Goal: Task Accomplishment & Management: Manage account settings

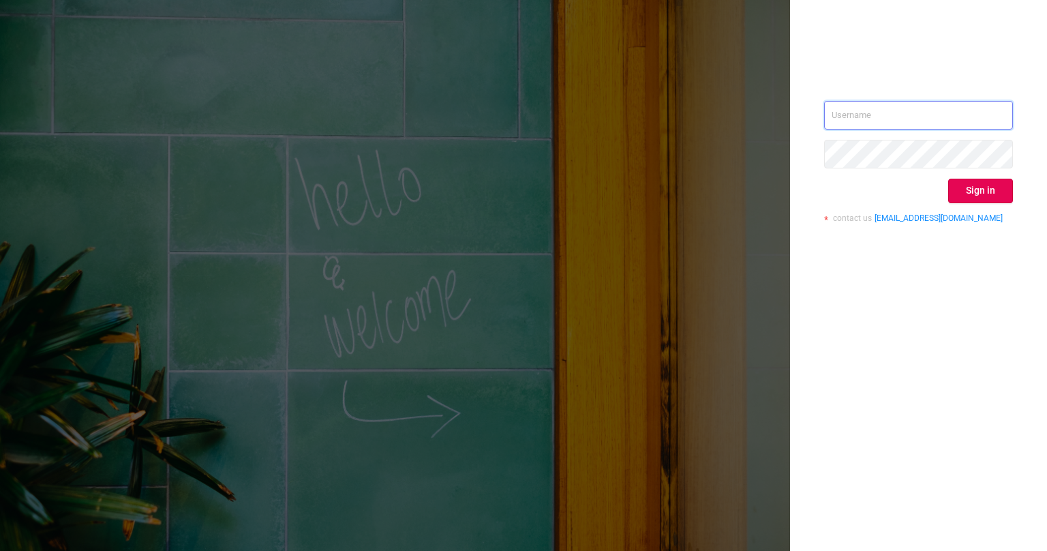
click at [927, 110] on input "text" at bounding box center [918, 115] width 189 height 29
type input "[EMAIL_ADDRESS][PERSON_NAME][DOMAIN_NAME]"
click at [969, 190] on button "Sign in" at bounding box center [980, 191] width 65 height 25
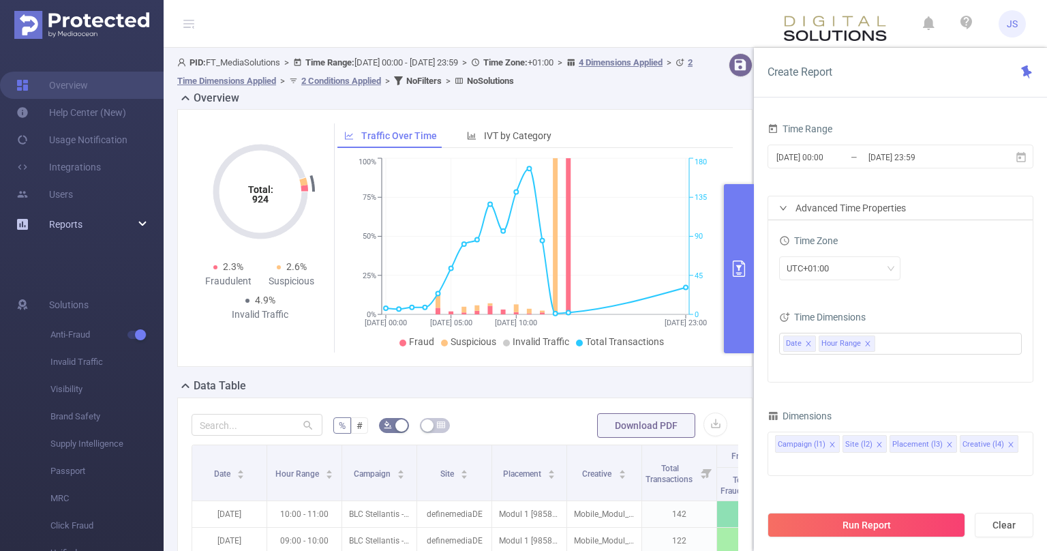
click at [143, 222] on div "Reports" at bounding box center [82, 224] width 164 height 27
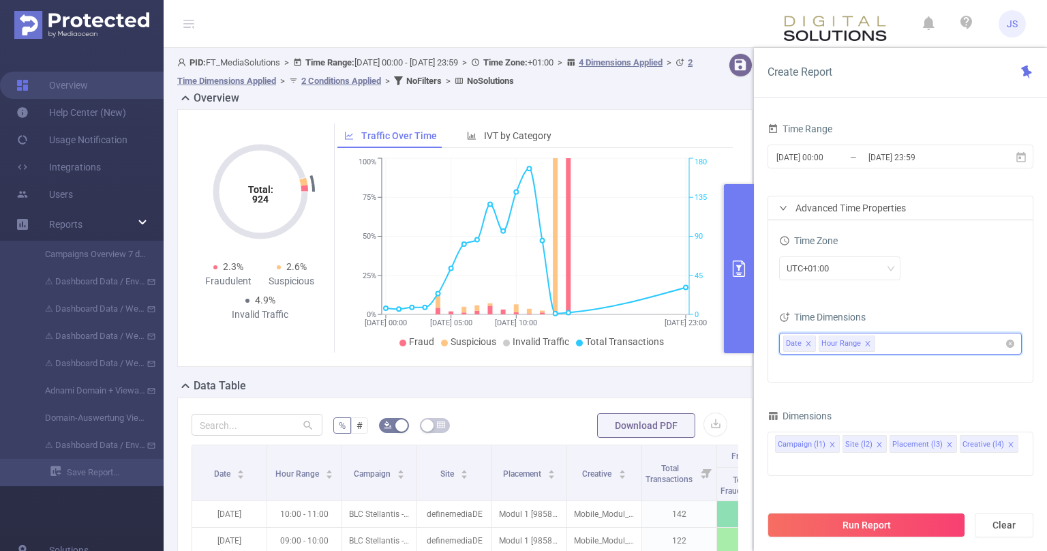
click at [806, 345] on icon "icon: close" at bounding box center [808, 343] width 7 height 7
click at [830, 341] on icon "icon: close" at bounding box center [832, 343] width 7 height 7
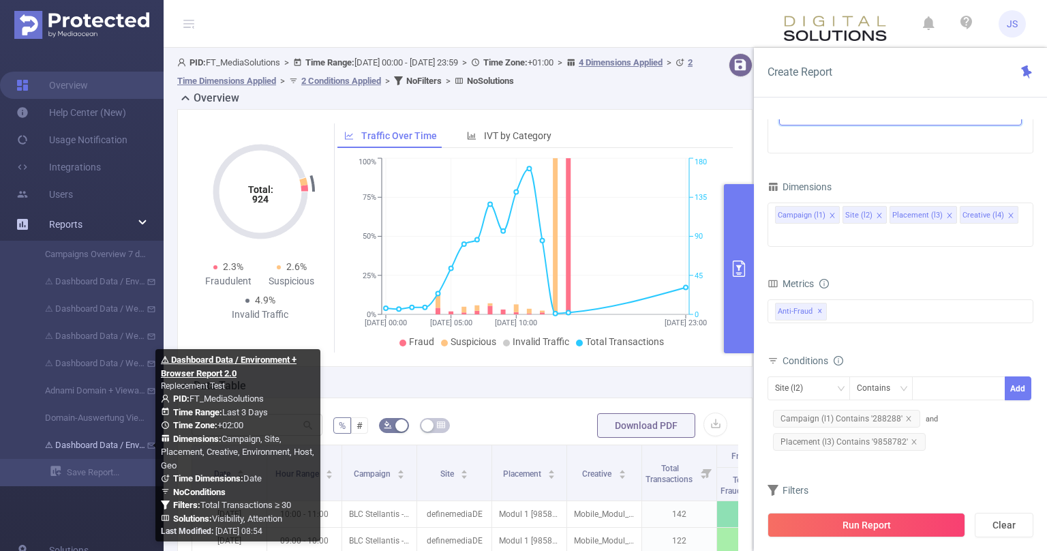
click at [105, 449] on link "⚠ Dashboard Data / Environment + Browser Report 2.0" at bounding box center [87, 444] width 120 height 27
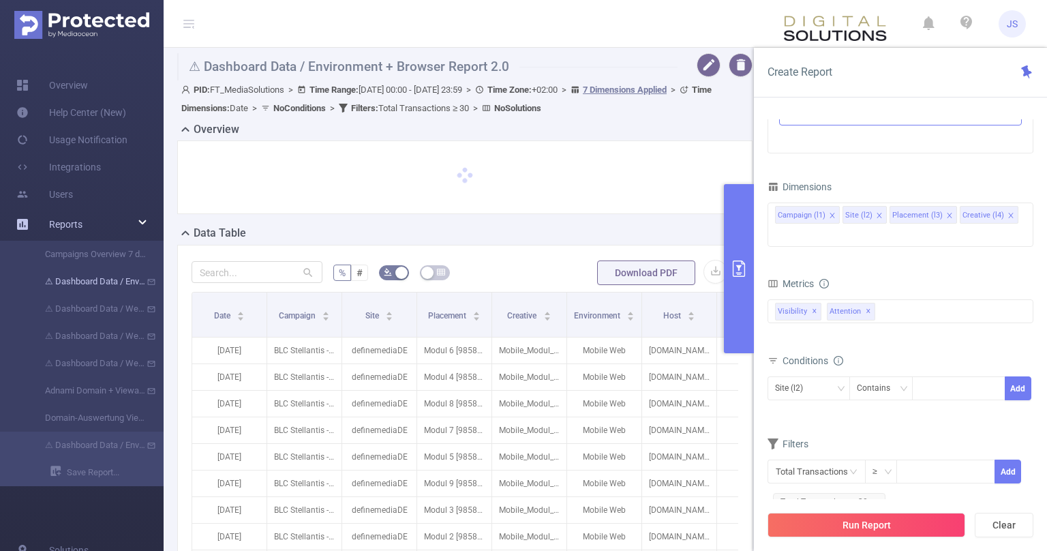
type input "[DATE] 00:00"
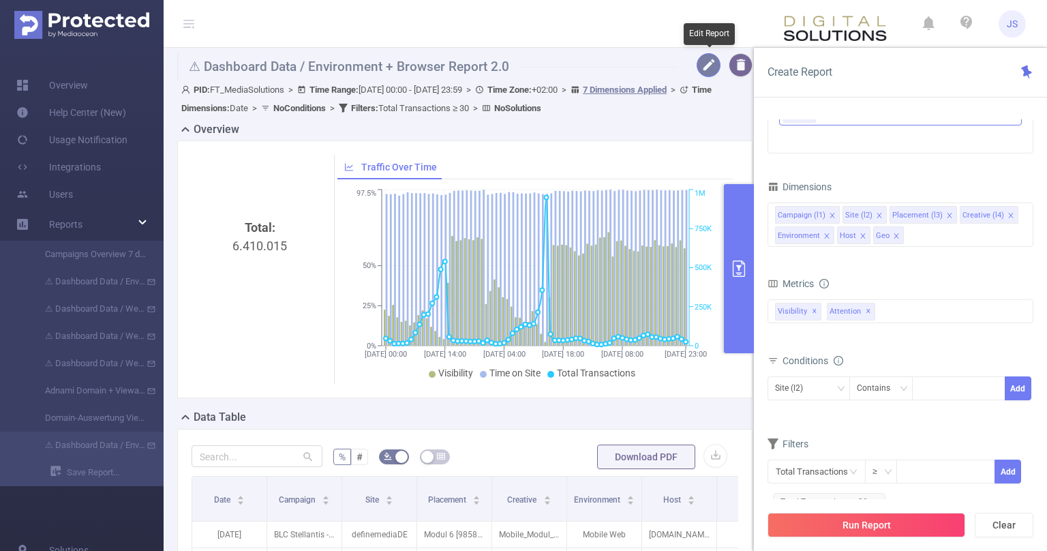
click at [715, 57] on button "button" at bounding box center [709, 65] width 24 height 24
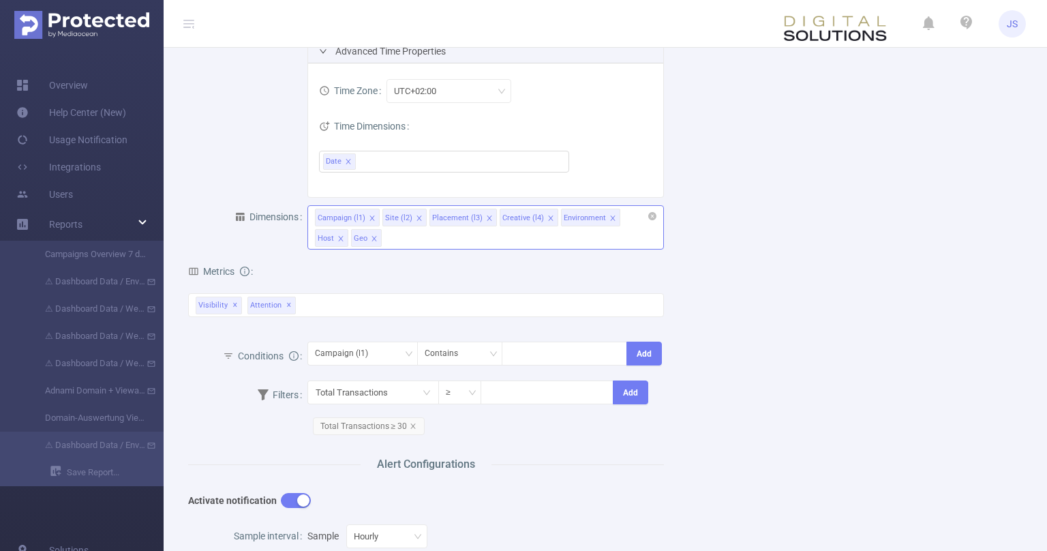
scroll to position [206, 0]
click at [341, 304] on div "Visibility ✕ Attention ✕" at bounding box center [426, 305] width 476 height 24
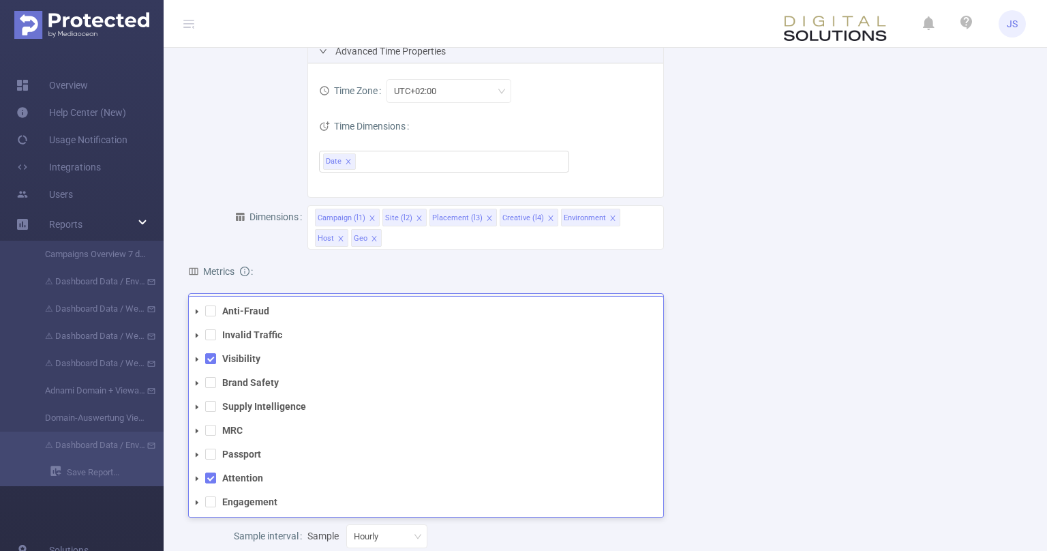
click at [198, 356] on icon "icon: caret-down" at bounding box center [197, 359] width 7 height 7
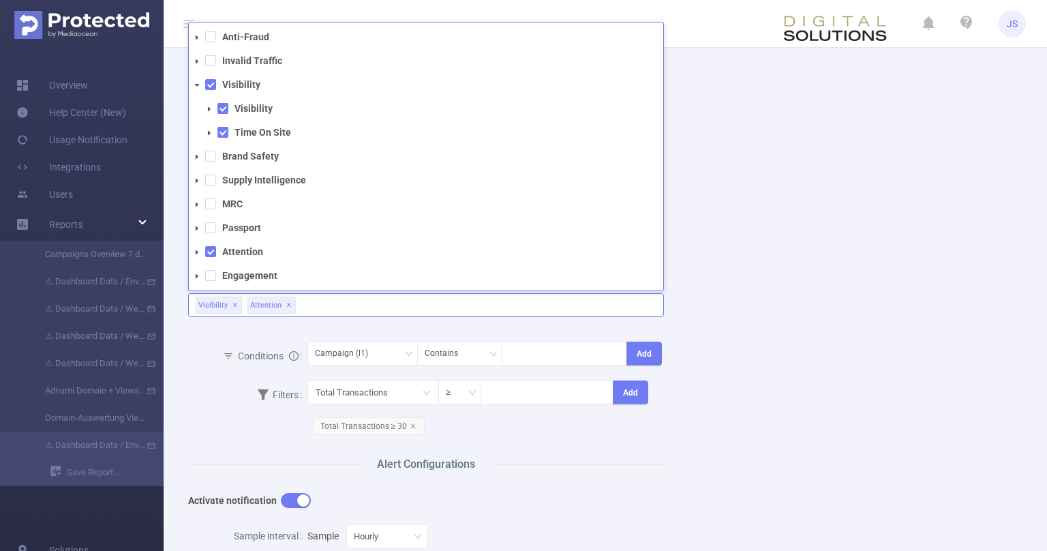
click at [209, 108] on icon "icon: caret-down" at bounding box center [209, 108] width 3 height 5
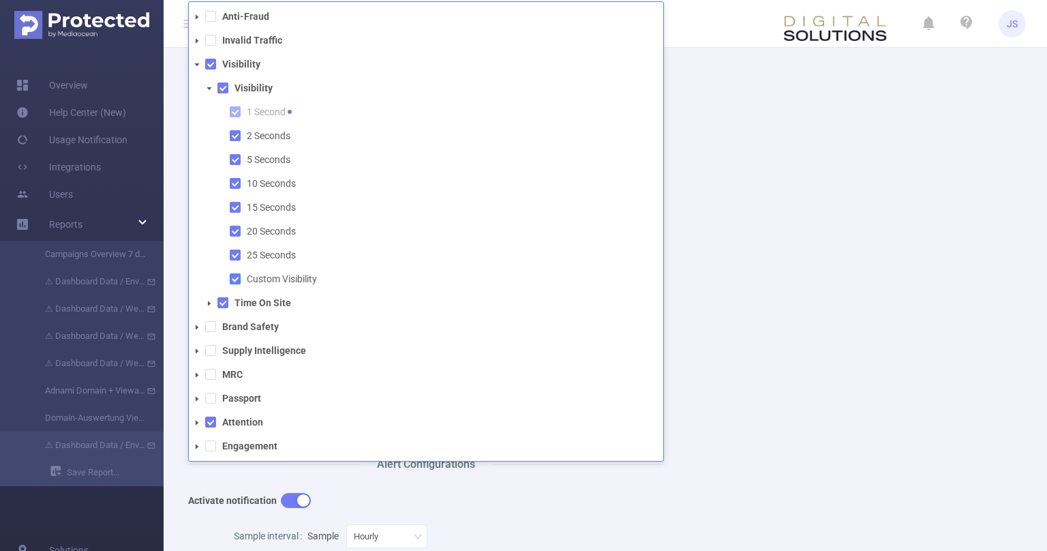
click at [236, 279] on span at bounding box center [235, 278] width 11 height 11
click at [207, 305] on icon "icon: caret-down" at bounding box center [209, 303] width 7 height 7
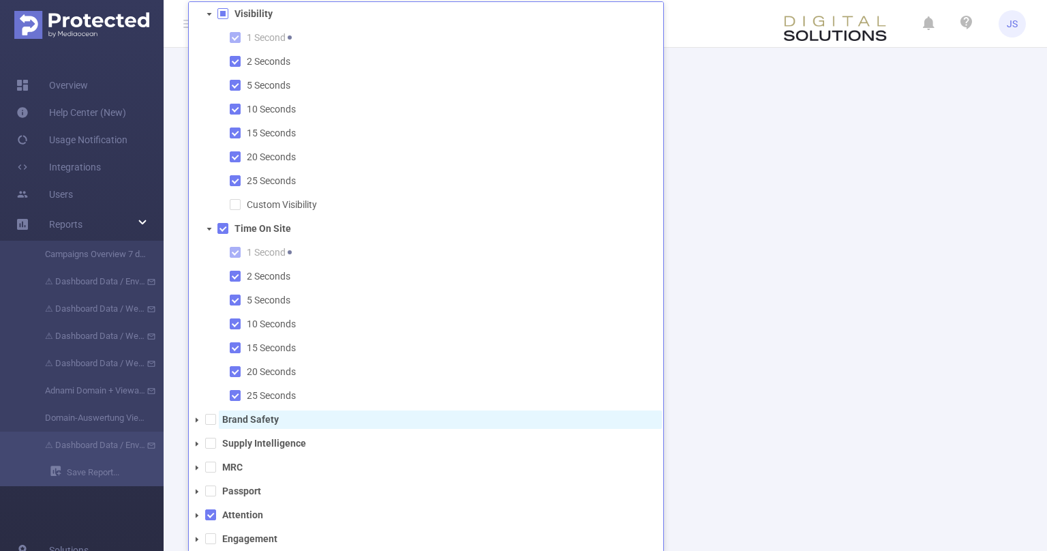
scroll to position [76, 0]
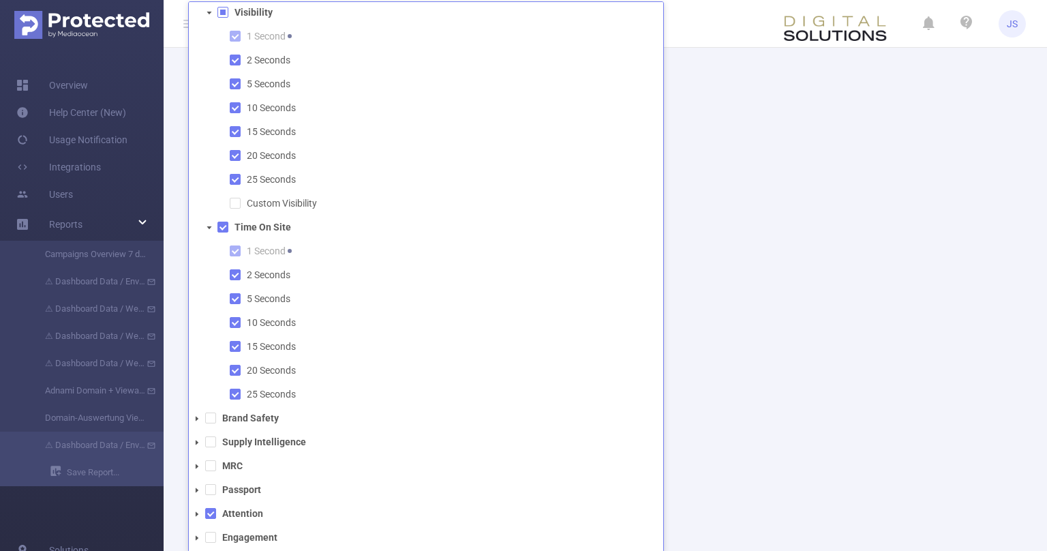
click at [926, 419] on div "Name ⚠ Dashboard Data / Environment + Browser Report 2.0 Description Replecemen…" at bounding box center [600, 370] width 856 height 990
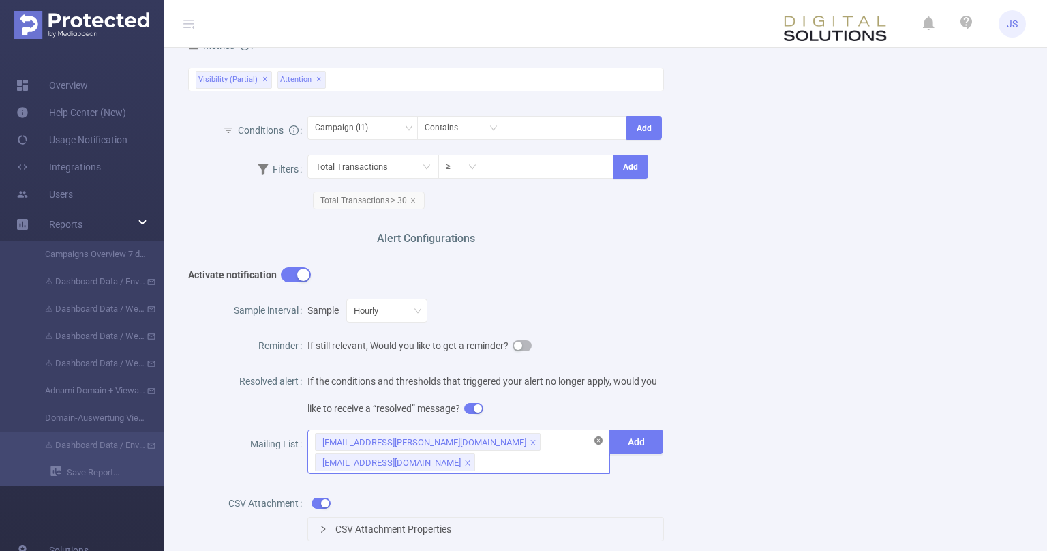
scroll to position [481, 0]
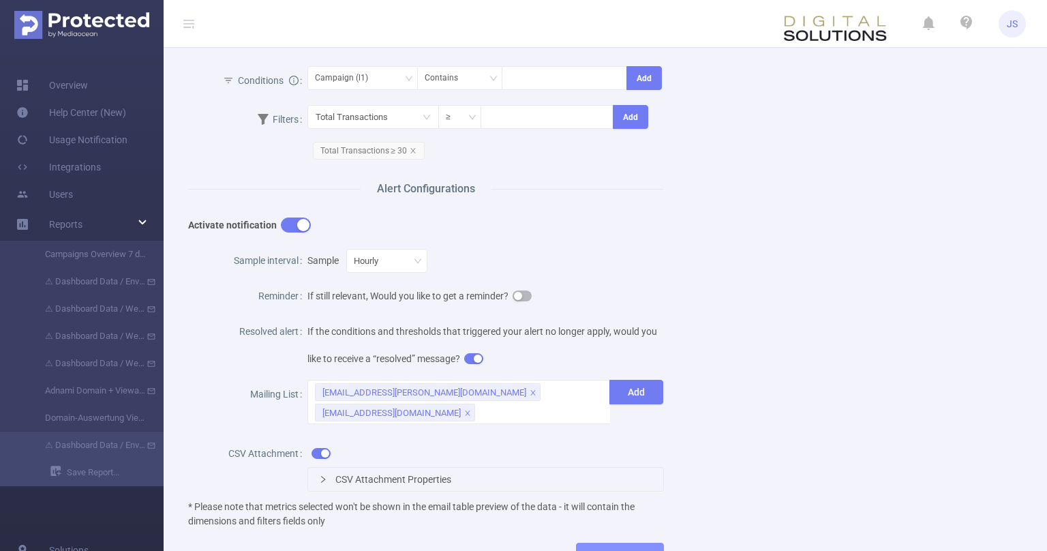
click at [616, 548] on button "Save Report" at bounding box center [620, 555] width 88 height 25
click at [683, 511] on button "Save" at bounding box center [684, 512] width 31 height 16
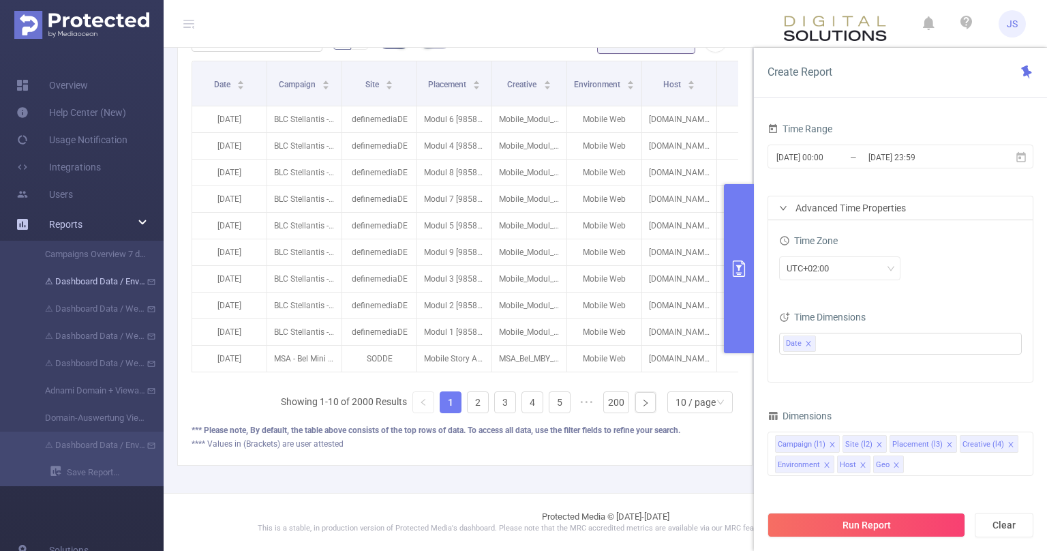
scroll to position [151, 0]
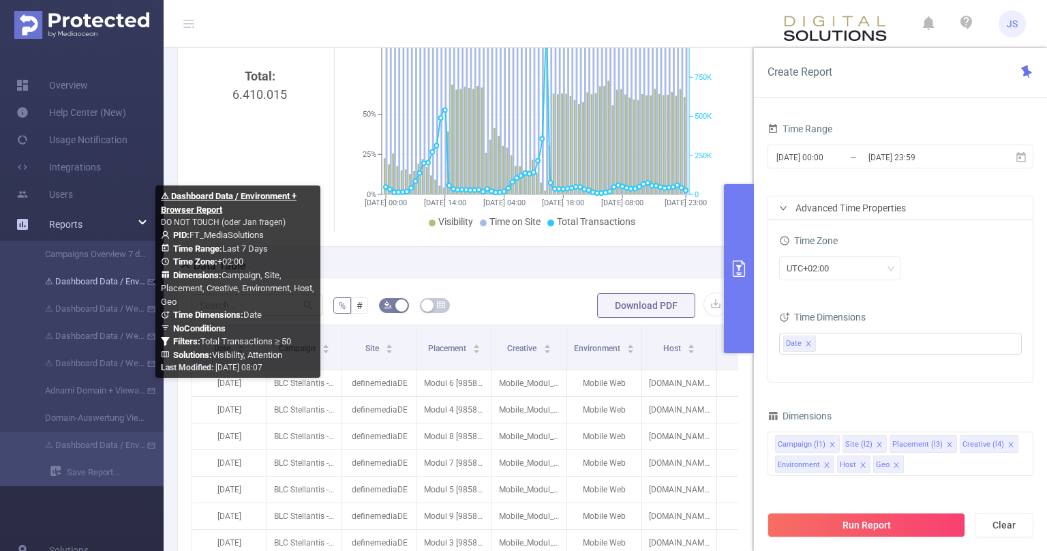
click at [120, 286] on link "⚠ Dashboard Data / Environment + Browser Report" at bounding box center [87, 281] width 120 height 27
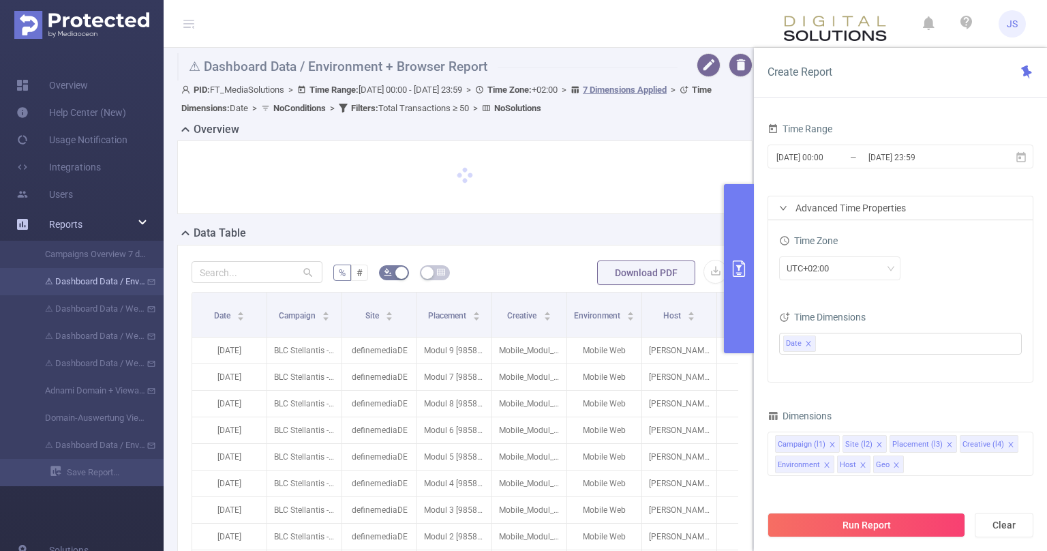
type input "[DATE] 00:00"
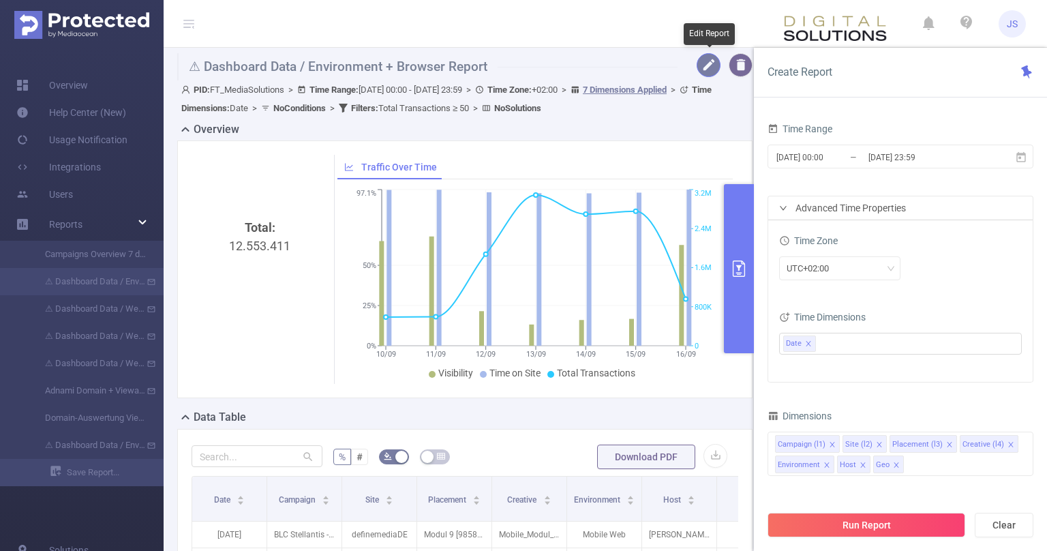
click at [705, 61] on button "button" at bounding box center [709, 65] width 24 height 24
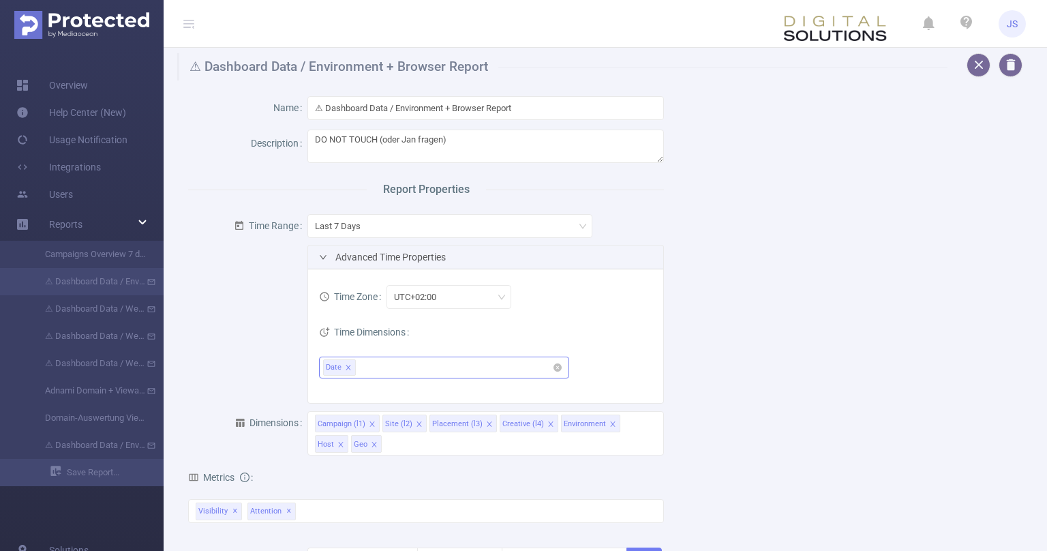
scroll to position [206, 0]
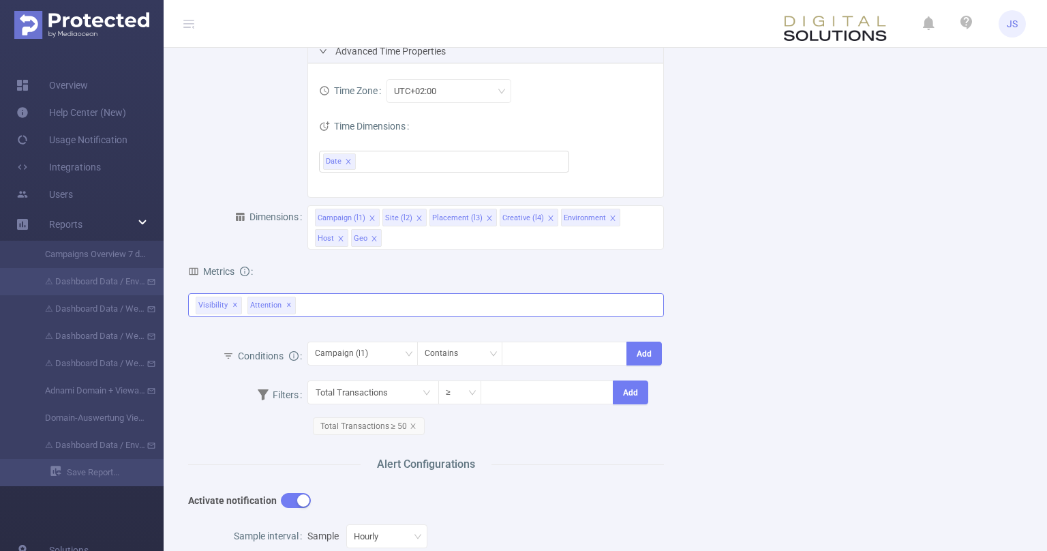
click at [369, 312] on div "Visibility ✕ Attention ✕" at bounding box center [426, 305] width 476 height 24
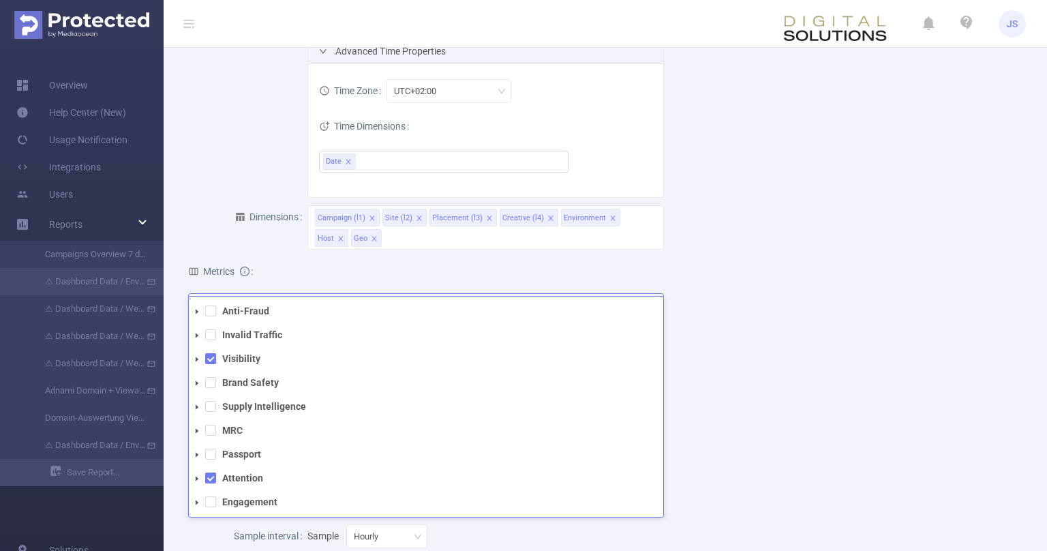
click at [195, 361] on icon "icon: caret-down" at bounding box center [197, 359] width 7 height 7
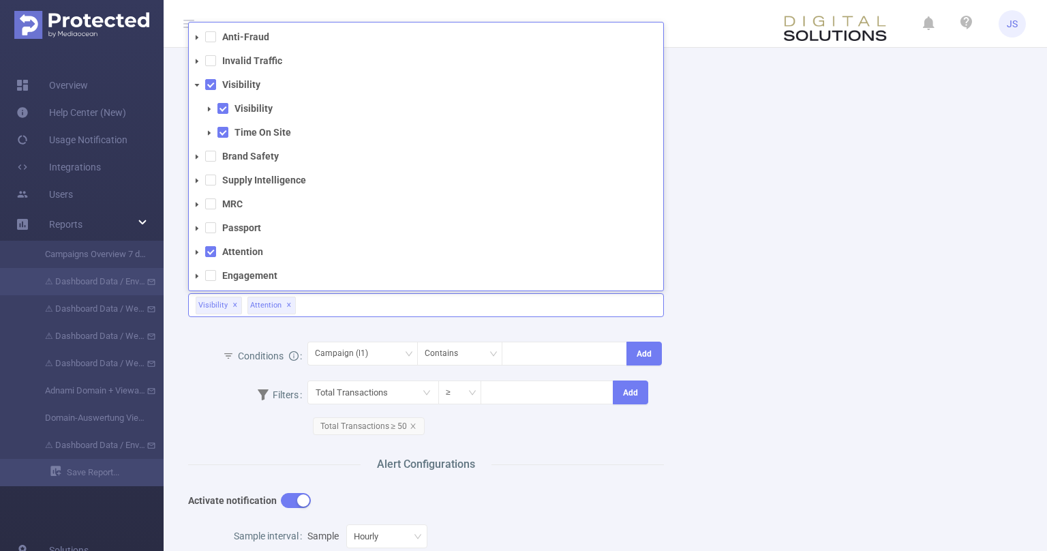
click at [209, 112] on icon "icon: caret-down" at bounding box center [209, 109] width 7 height 7
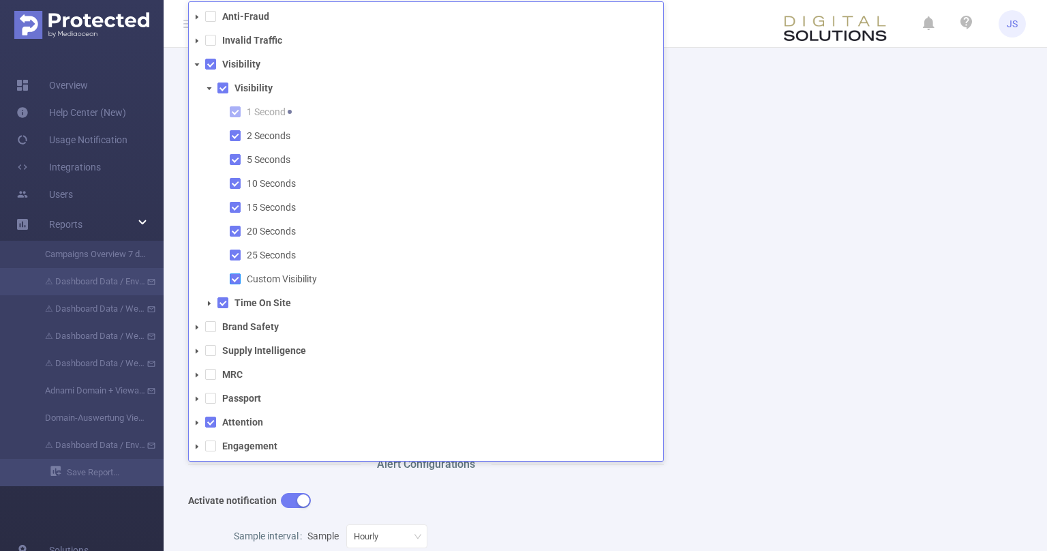
click at [234, 281] on span at bounding box center [235, 278] width 11 height 11
click at [209, 304] on icon "icon: caret-down" at bounding box center [209, 303] width 7 height 7
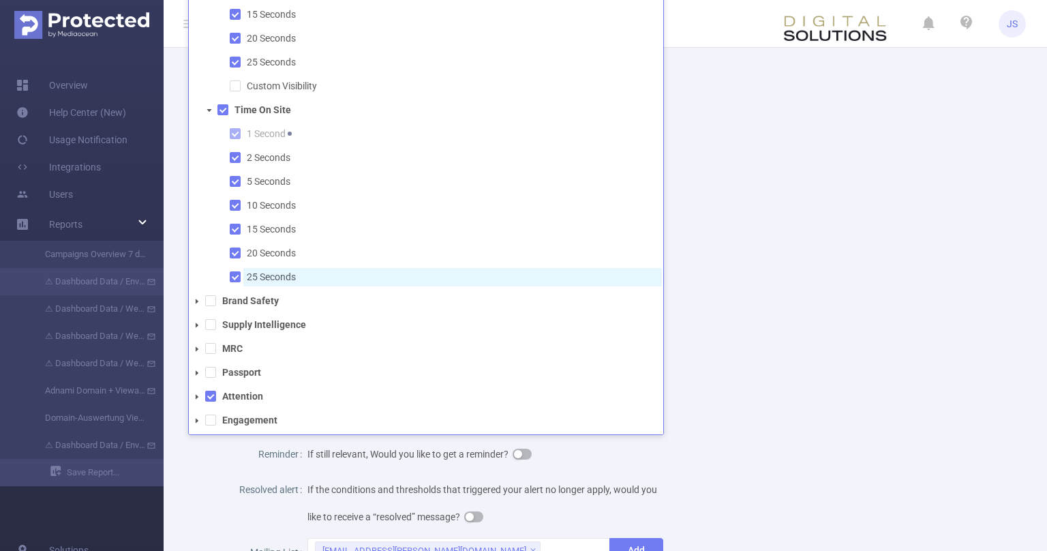
scroll to position [412, 0]
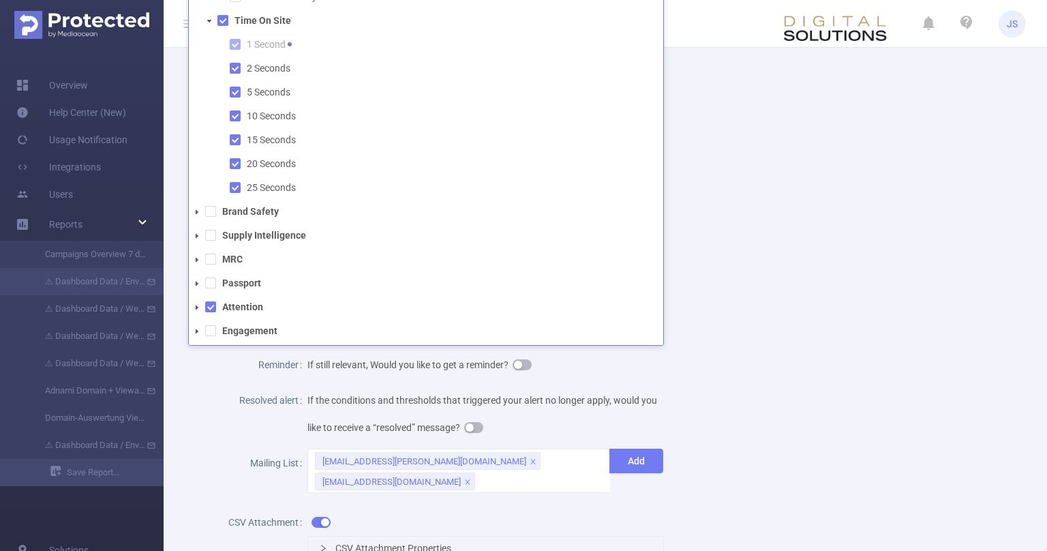
click at [196, 307] on icon "icon: caret-down" at bounding box center [197, 307] width 3 height 5
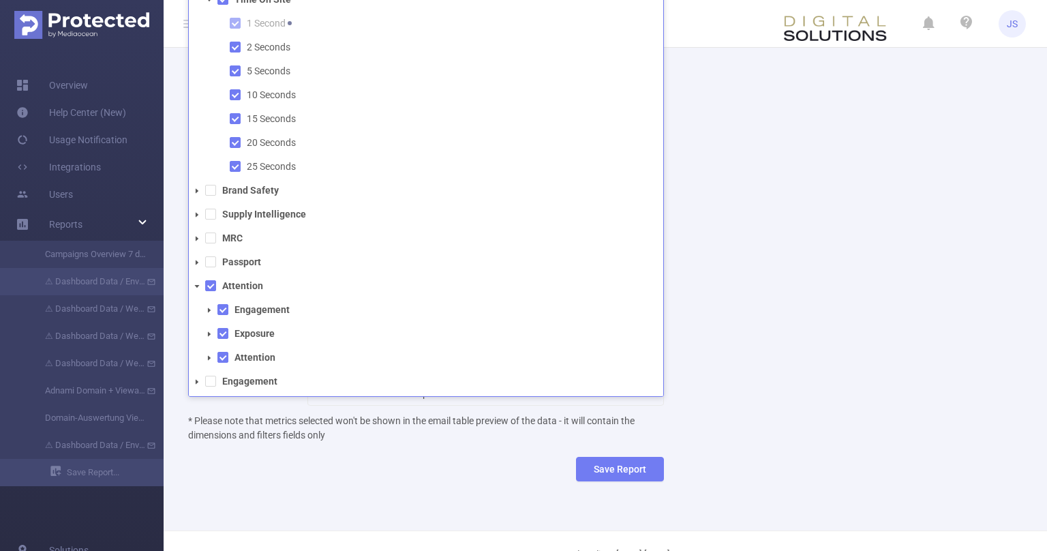
scroll to position [603, 0]
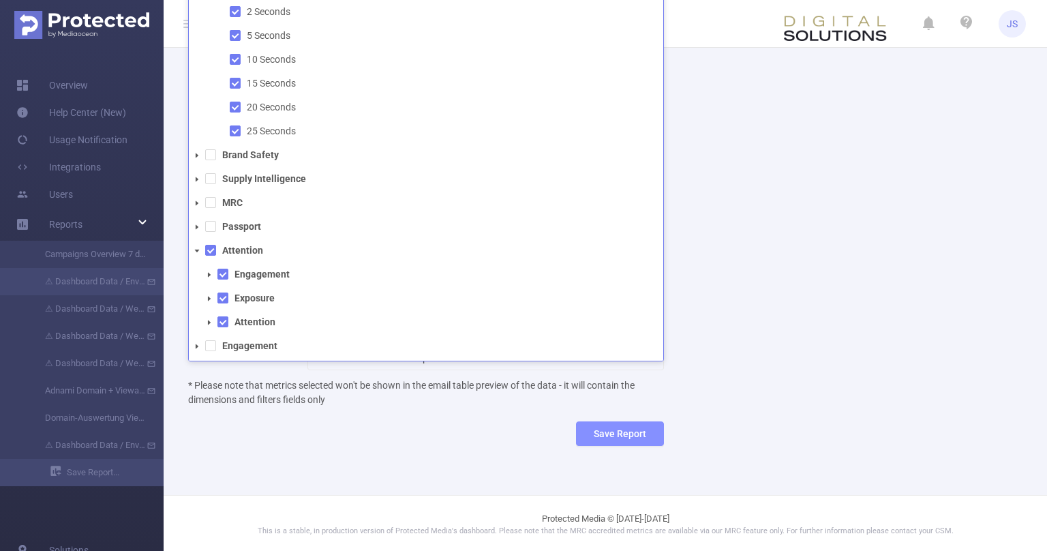
click at [637, 433] on button "Save Report" at bounding box center [620, 433] width 88 height 25
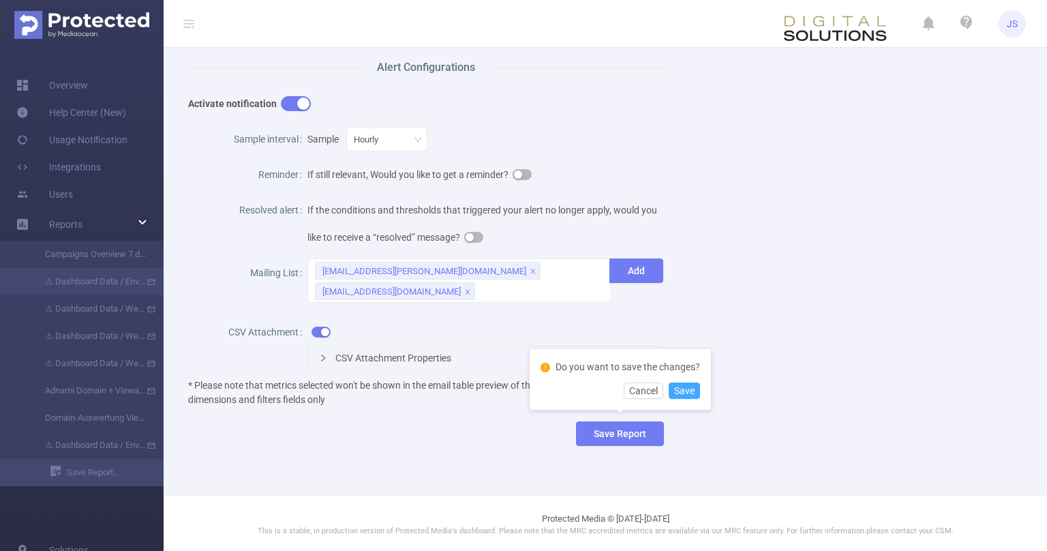
click at [689, 394] on button "Save" at bounding box center [684, 390] width 31 height 16
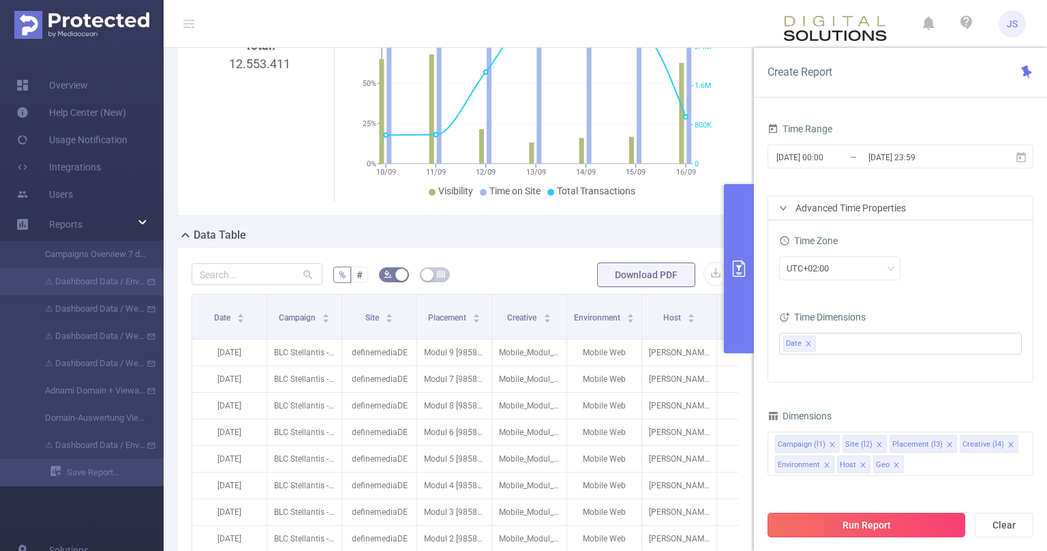
scroll to position [168, 0]
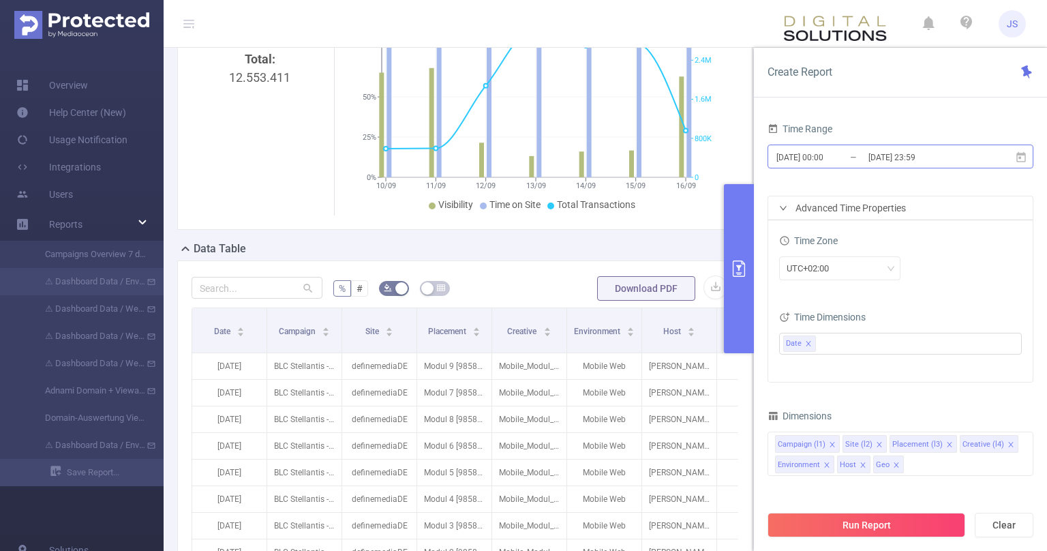
click at [874, 155] on input "[DATE] 23:59" at bounding box center [922, 157] width 110 height 18
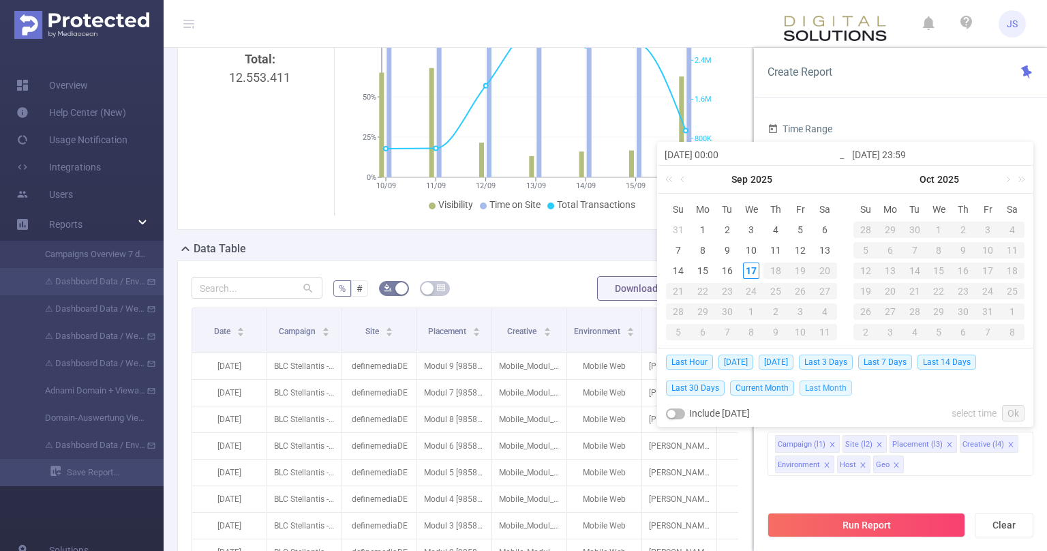
click at [824, 387] on span "Last Month" at bounding box center [826, 387] width 52 height 15
type input "[DATE] 00:00"
type input "[DATE] 23:59"
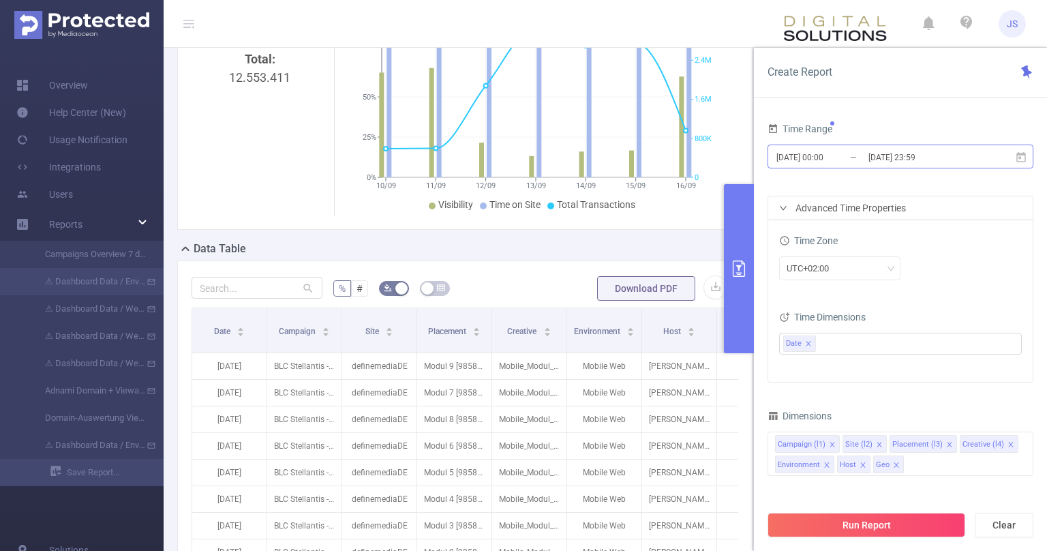
click at [860, 155] on input "[DATE] 00:00" at bounding box center [830, 157] width 110 height 18
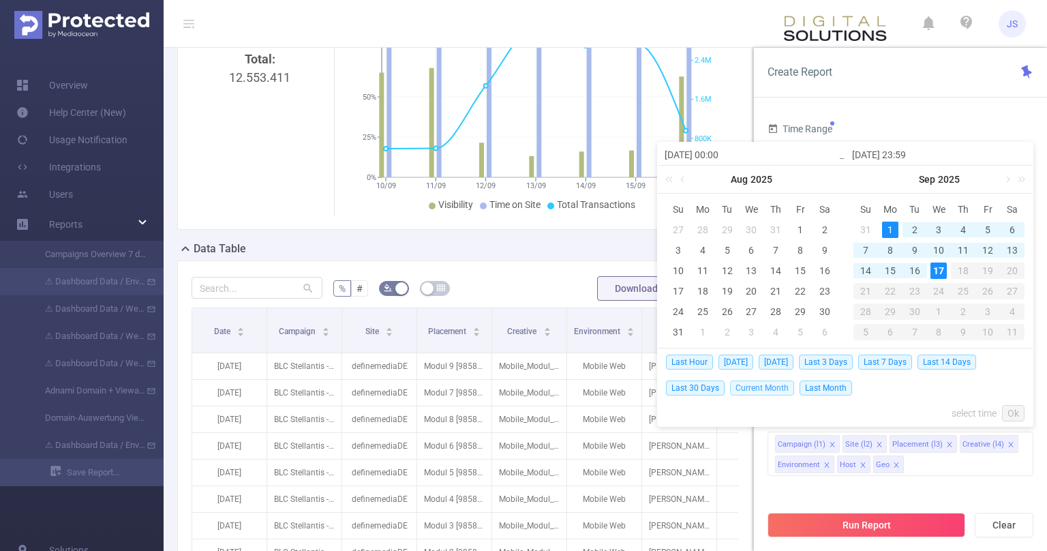
click at [770, 388] on span "Current Month" at bounding box center [762, 387] width 64 height 15
type input "[DATE] 00:00"
type input "[DATE] 08:59"
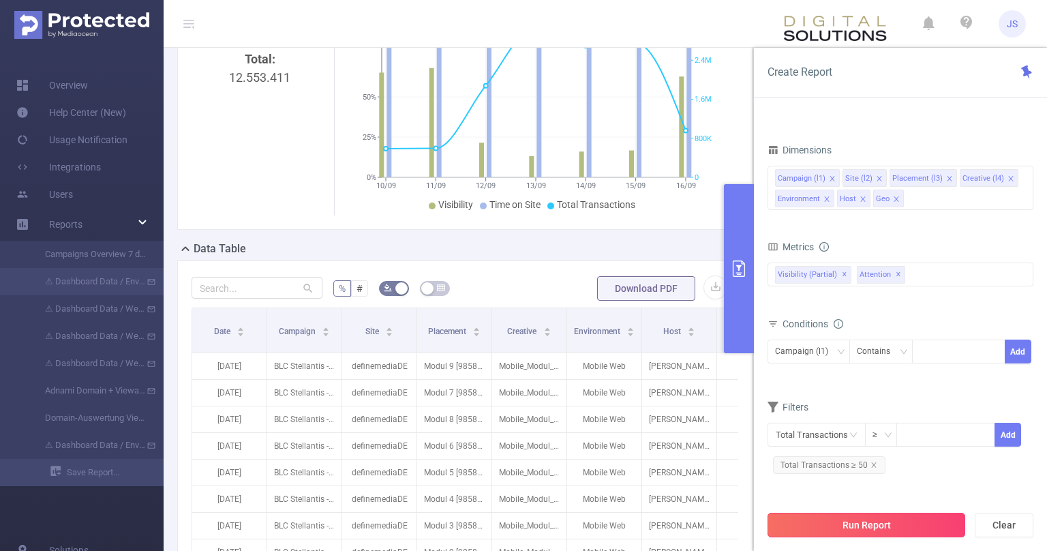
click at [888, 524] on button "Run Report" at bounding box center [867, 525] width 198 height 25
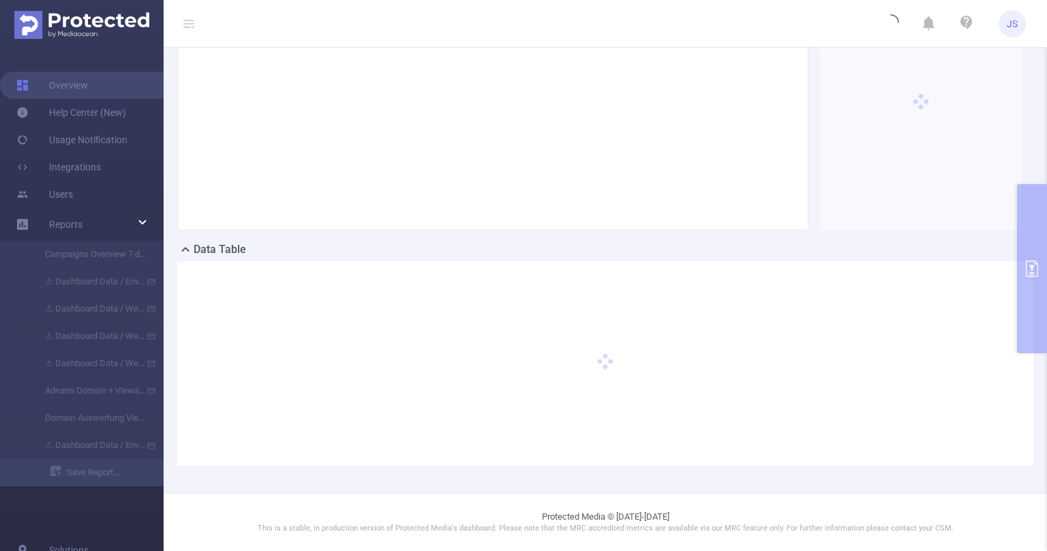
scroll to position [135, 0]
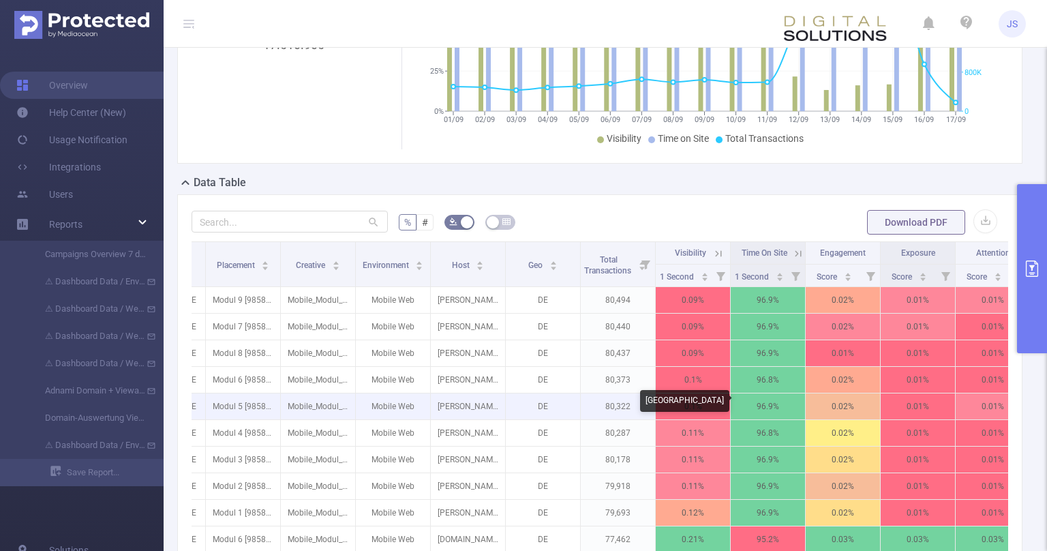
scroll to position [0, 236]
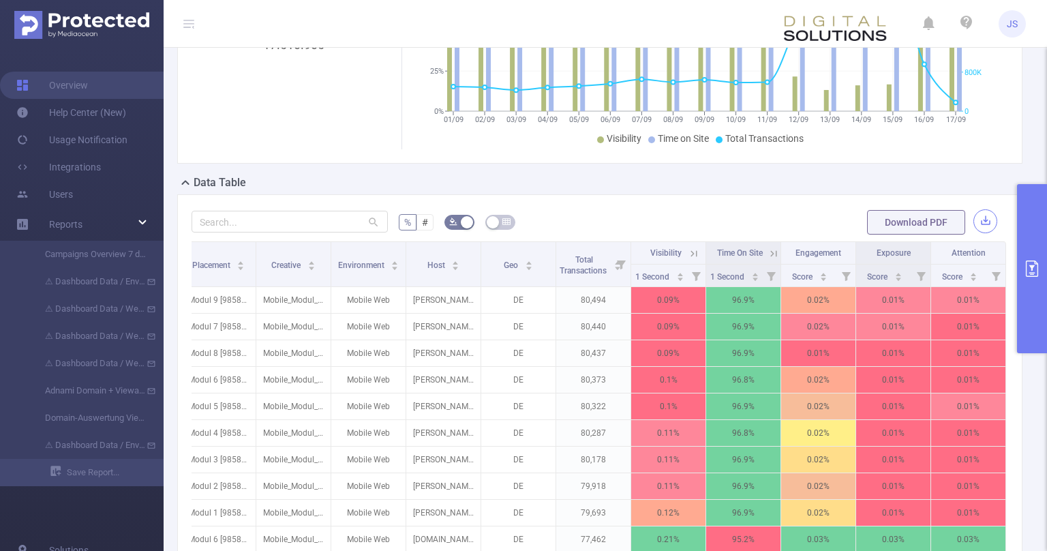
click at [988, 222] on button "button" at bounding box center [985, 221] width 24 height 24
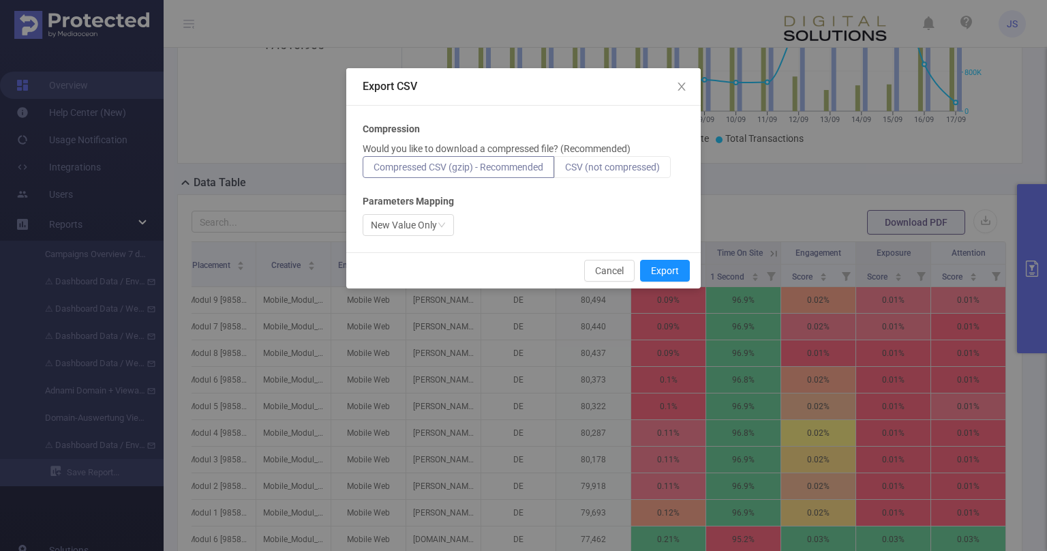
click at [628, 165] on span "CSV (not compressed)" at bounding box center [612, 167] width 95 height 11
click at [565, 170] on input "CSV (not compressed)" at bounding box center [565, 170] width 0 height 0
radio input "true"
radio input "false"
click at [671, 269] on button "Export" at bounding box center [665, 271] width 50 height 22
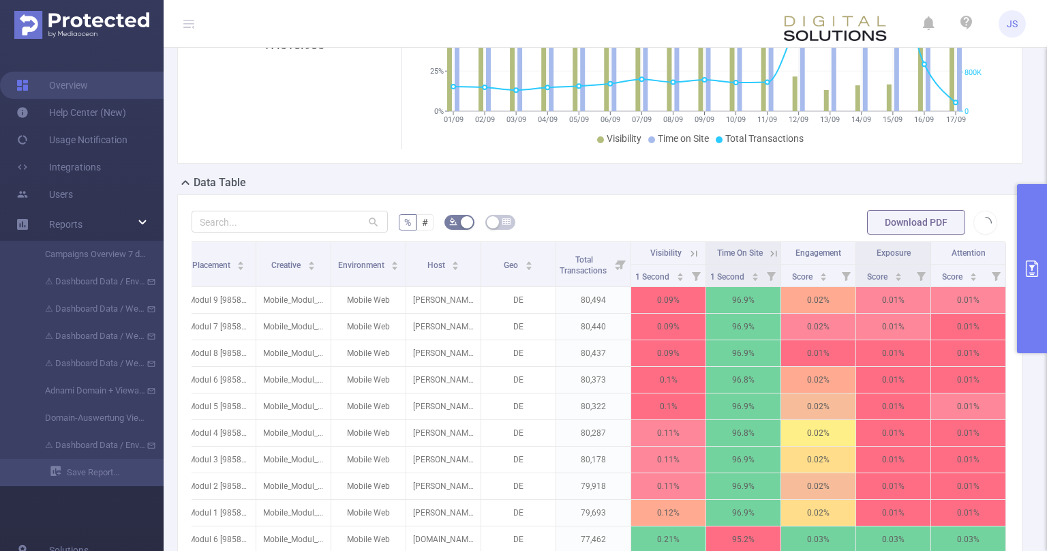
click at [693, 250] on icon at bounding box center [694, 253] width 6 height 6
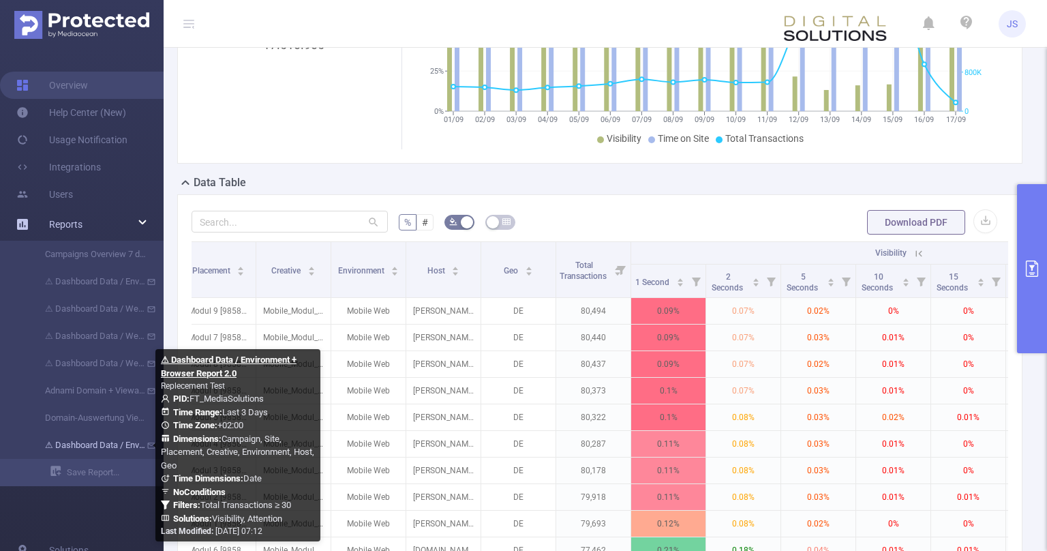
click at [126, 440] on link "⚠ Dashboard Data / Environment + Browser Report 2.0" at bounding box center [87, 444] width 120 height 27
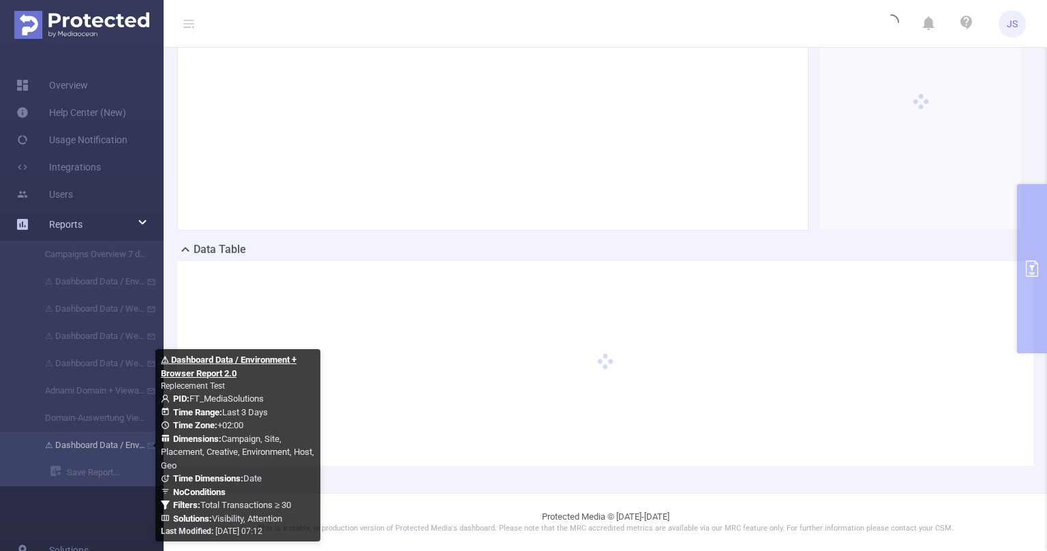
scroll to position [166, 0]
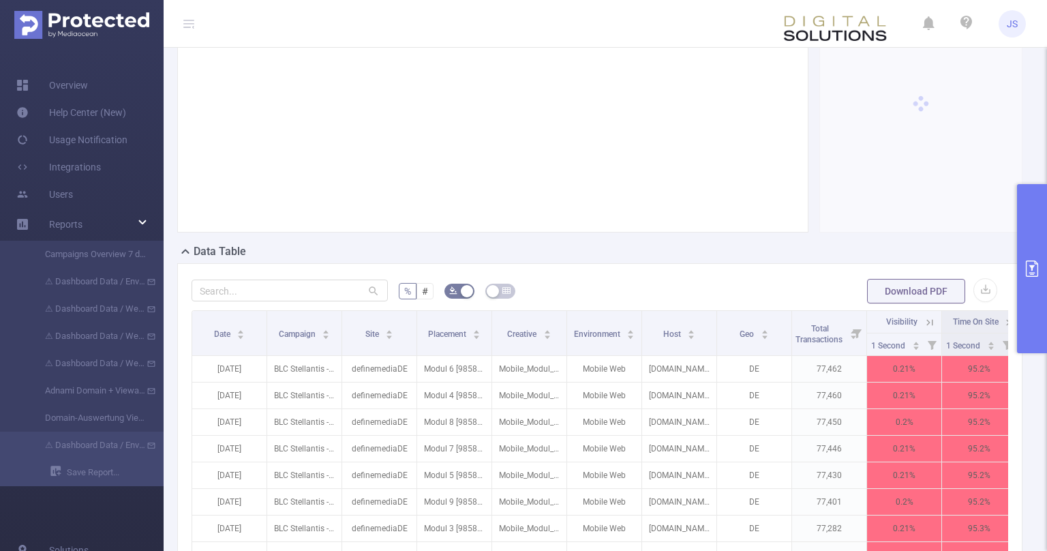
type input "[DATE] 00:00"
type input "[DATE] 23:59"
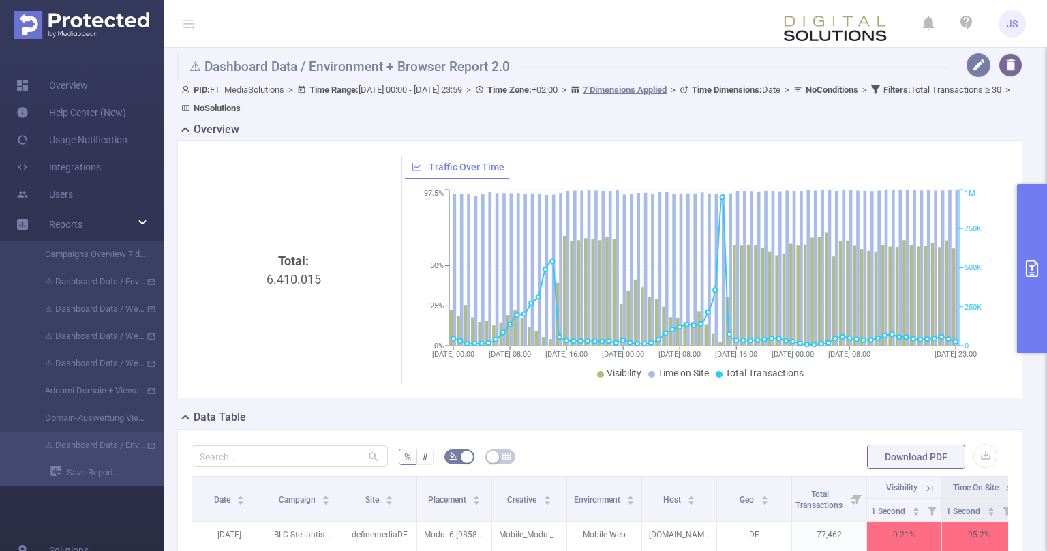
click at [974, 65] on button "button" at bounding box center [979, 65] width 24 height 24
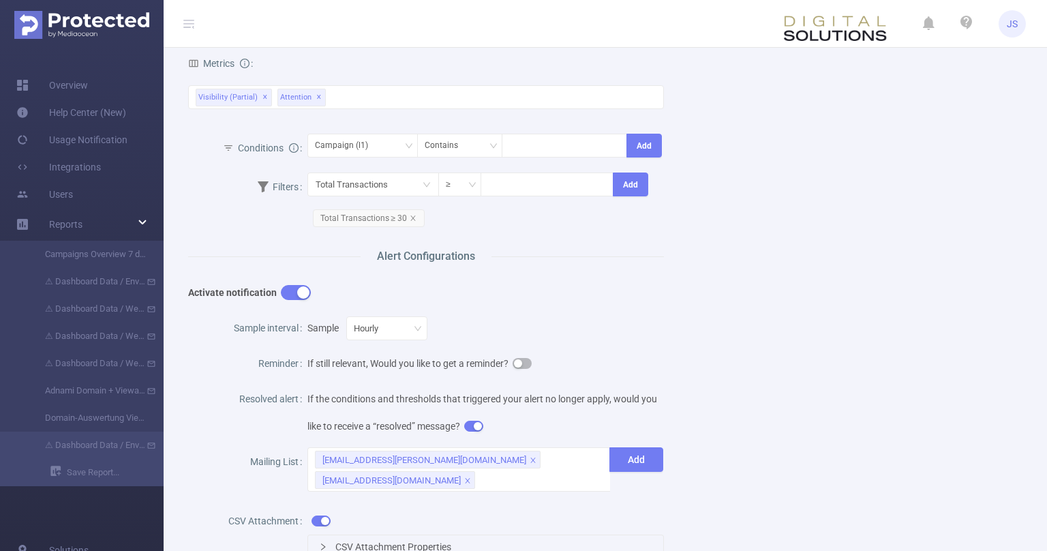
scroll to position [603, 0]
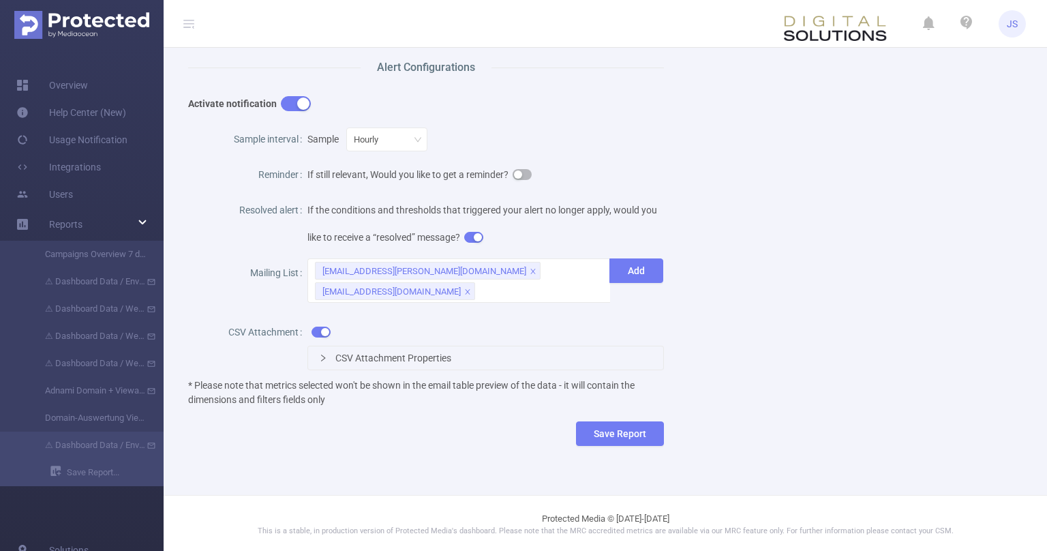
click at [462, 241] on div "If the conditions and thresholds that triggered your alert no longer apply, wou…" at bounding box center [485, 223] width 357 height 55
click at [473, 235] on button "button" at bounding box center [473, 237] width 19 height 11
click at [384, 143] on div "Hourly" at bounding box center [371, 139] width 34 height 22
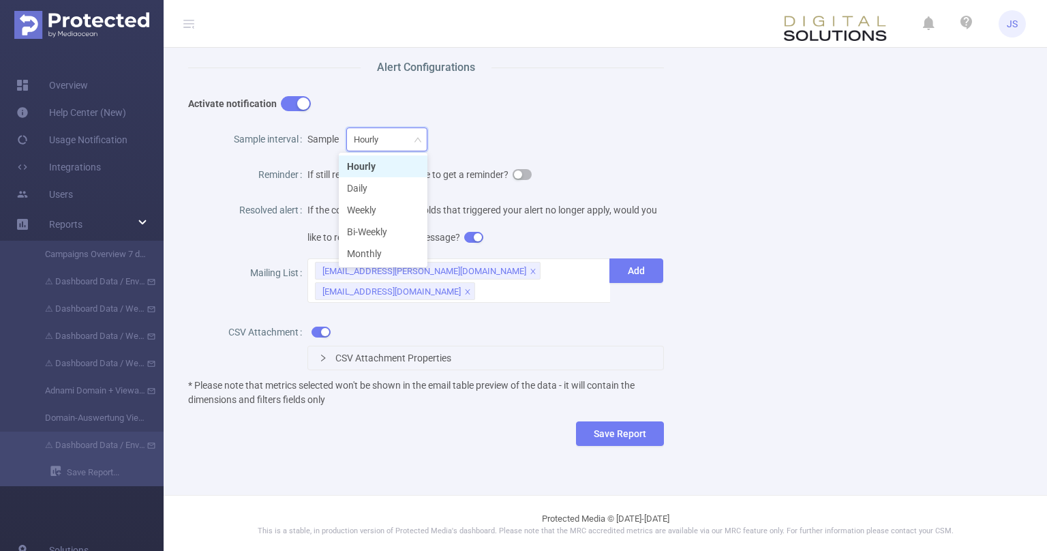
click at [528, 134] on div "Sample Hourly" at bounding box center [485, 138] width 357 height 27
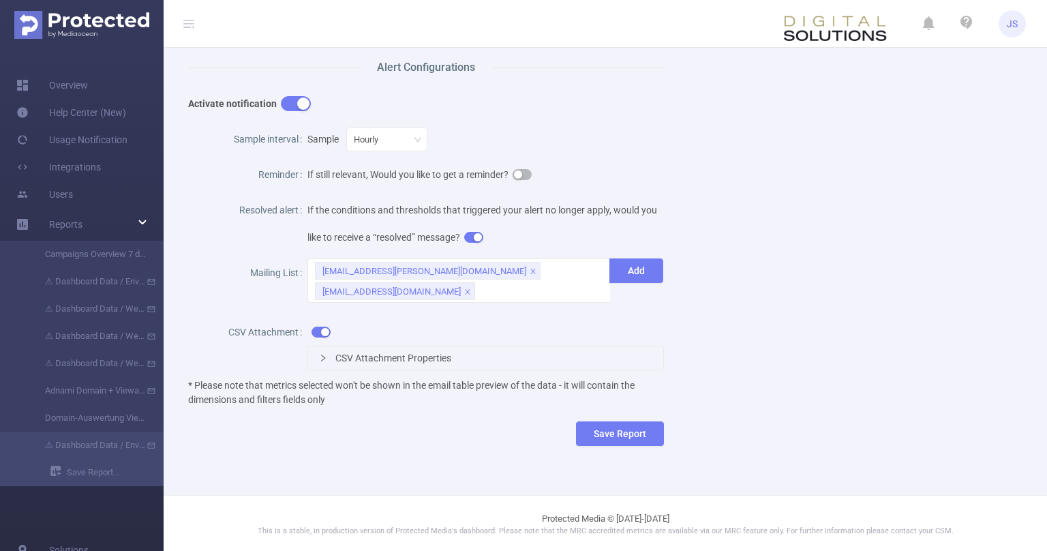
click at [270, 95] on div "Activate notification" at bounding box center [366, 103] width 357 height 27
click at [299, 104] on button "button" at bounding box center [296, 103] width 30 height 15
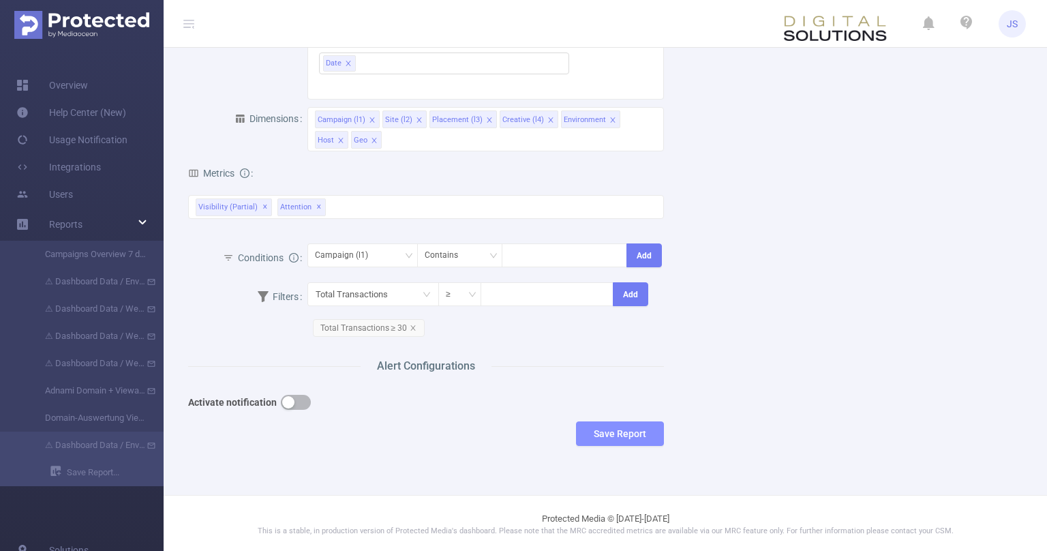
click at [610, 431] on button "Save Report" at bounding box center [620, 433] width 88 height 25
click at [688, 389] on button "Save" at bounding box center [684, 390] width 31 height 16
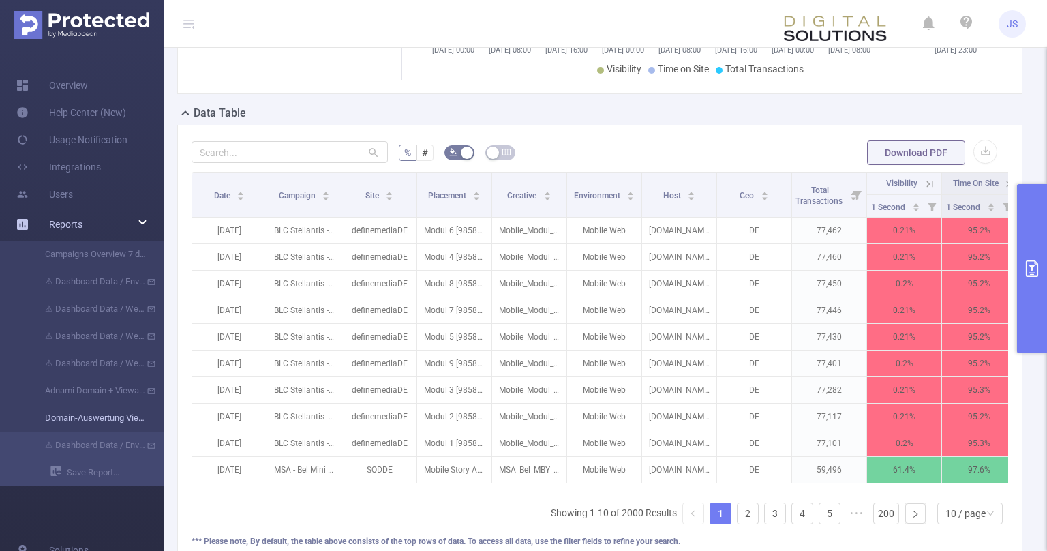
scroll to position [151, 0]
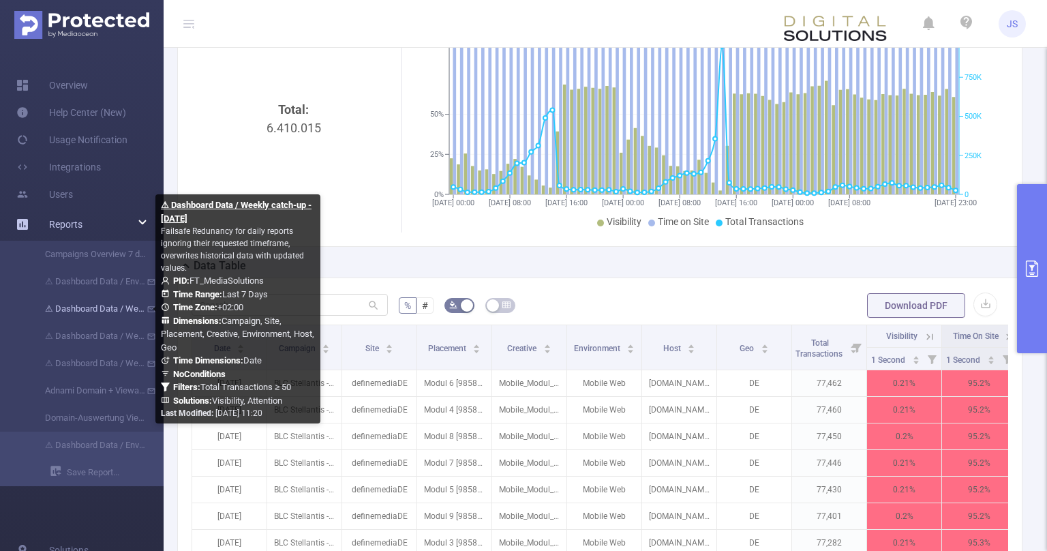
click at [95, 306] on link "⚠ Dashboard Data / Weekly catch-up - [DATE]" at bounding box center [87, 308] width 120 height 27
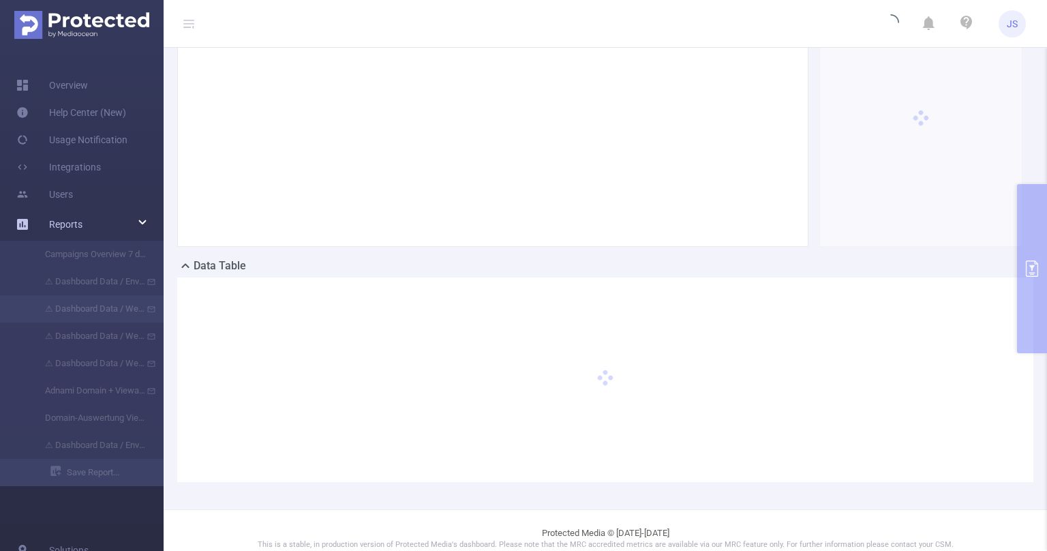
click at [66, 228] on span "Reports" at bounding box center [65, 224] width 33 height 11
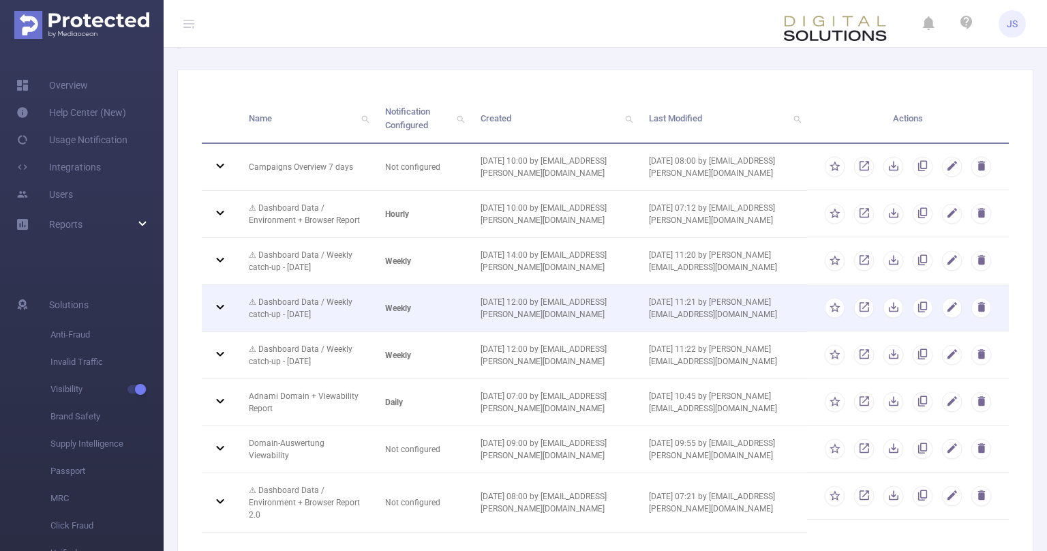
scroll to position [69, 0]
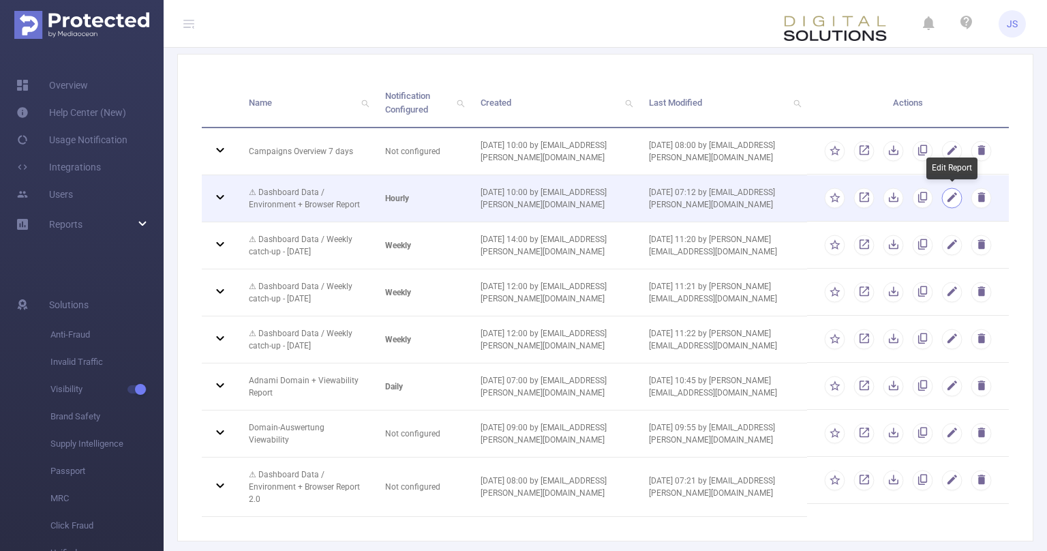
click at [956, 196] on button "button" at bounding box center [952, 198] width 20 height 20
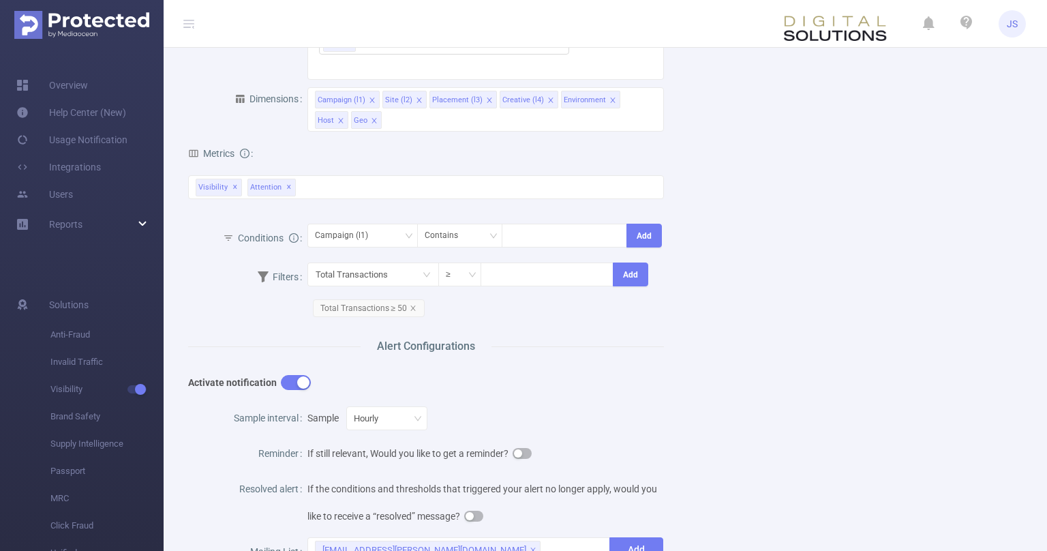
scroll to position [344, 0]
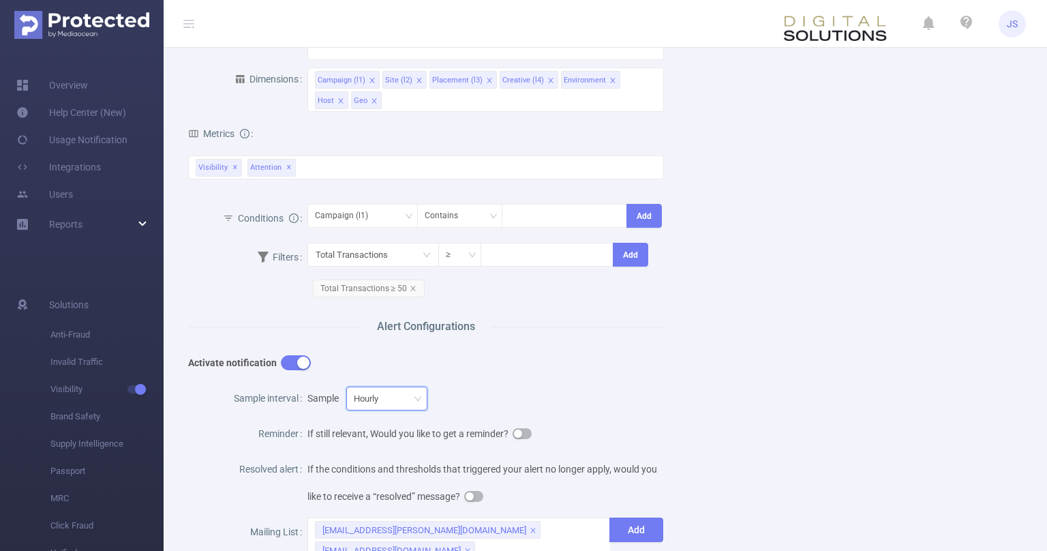
click at [392, 400] on div "Hourly" at bounding box center [387, 398] width 66 height 22
click at [399, 403] on div "Hourly" at bounding box center [387, 398] width 66 height 22
click at [374, 448] on li "Daily" at bounding box center [383, 447] width 89 height 22
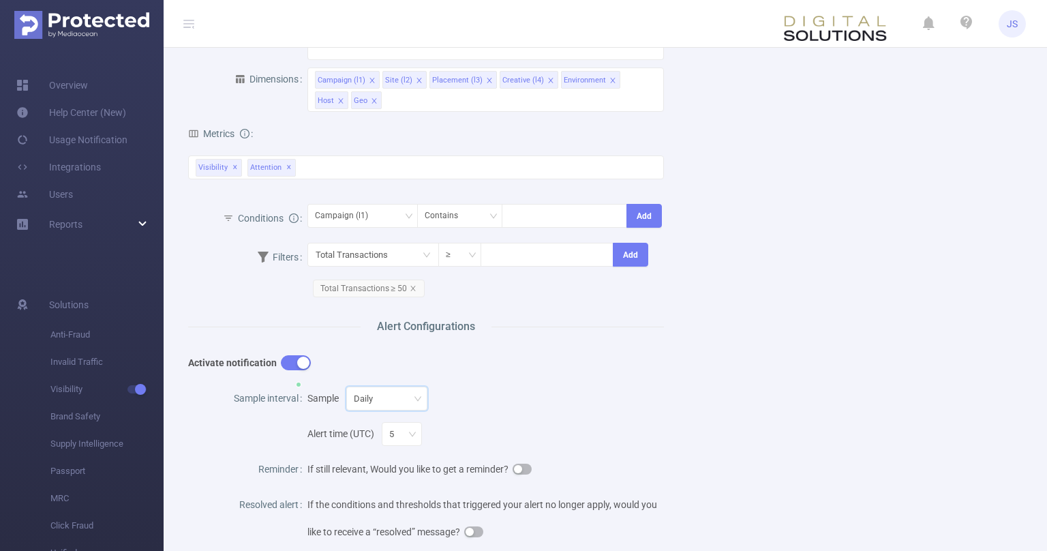
click at [571, 355] on div "Activate notification" at bounding box center [426, 363] width 476 height 35
click at [331, 138] on div "Metrics total 1 Second 2 Seconds 5 Seconds 10 Seconds 15 Seconds 20 Seconds 25 …" at bounding box center [426, 159] width 476 height 84
click at [359, 164] on div "Visibility ✕ Attention ✕" at bounding box center [426, 167] width 476 height 24
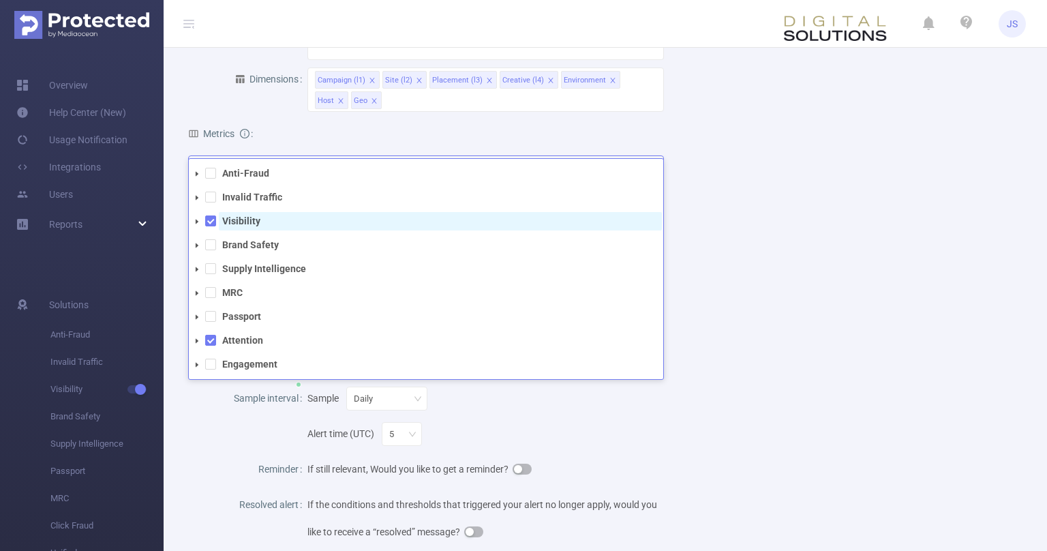
scroll to position [69, 0]
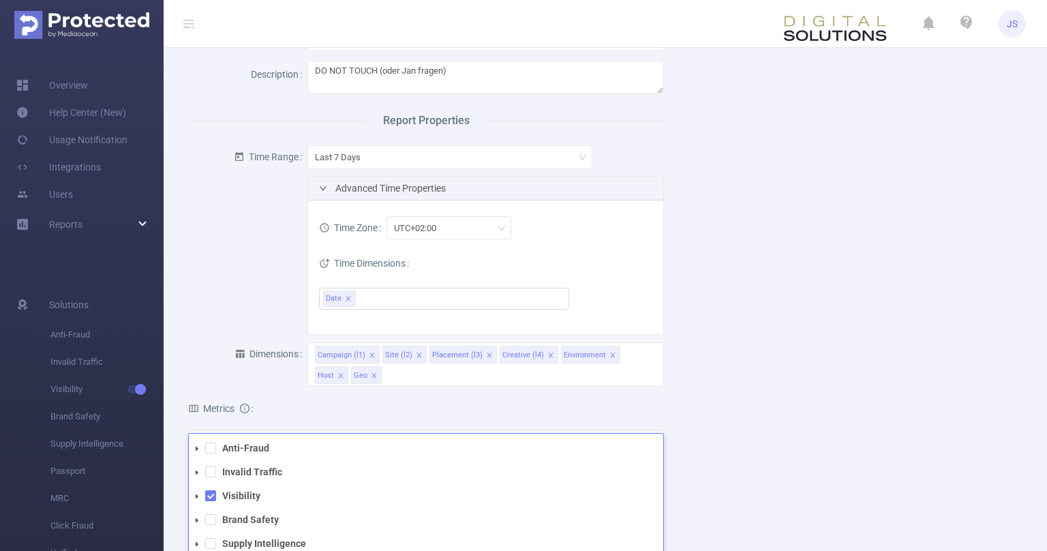
click at [237, 277] on form "Time Range Last 7 Days Advanced Time Properties Time Zone UTC+02:00 Time Dimens…" at bounding box center [426, 237] width 476 height 194
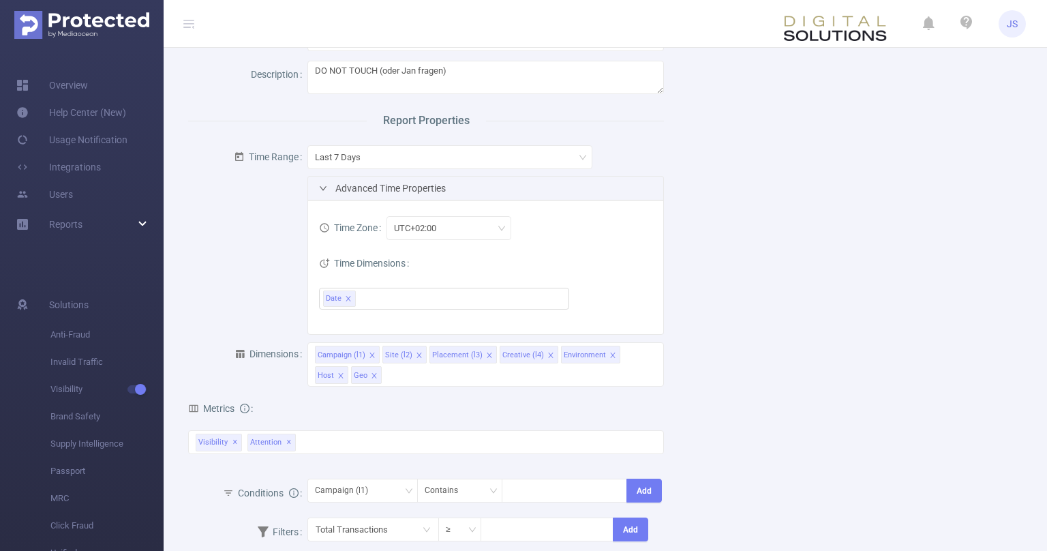
scroll to position [138, 0]
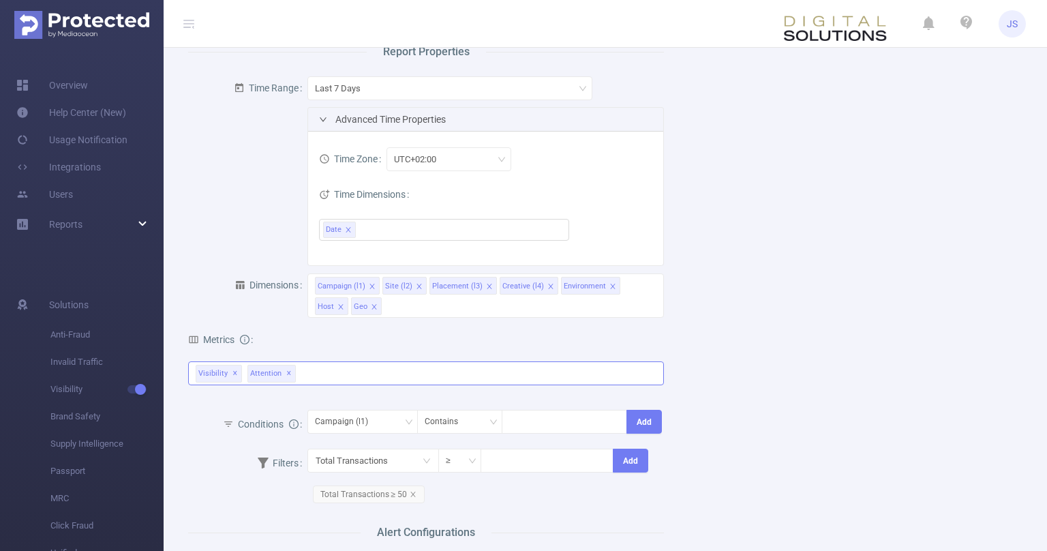
click at [375, 369] on div "Visibility ✕ Attention ✕ Anti-Fraud Invalid Traffic Visibility Brand Safety Sup…" at bounding box center [426, 373] width 476 height 24
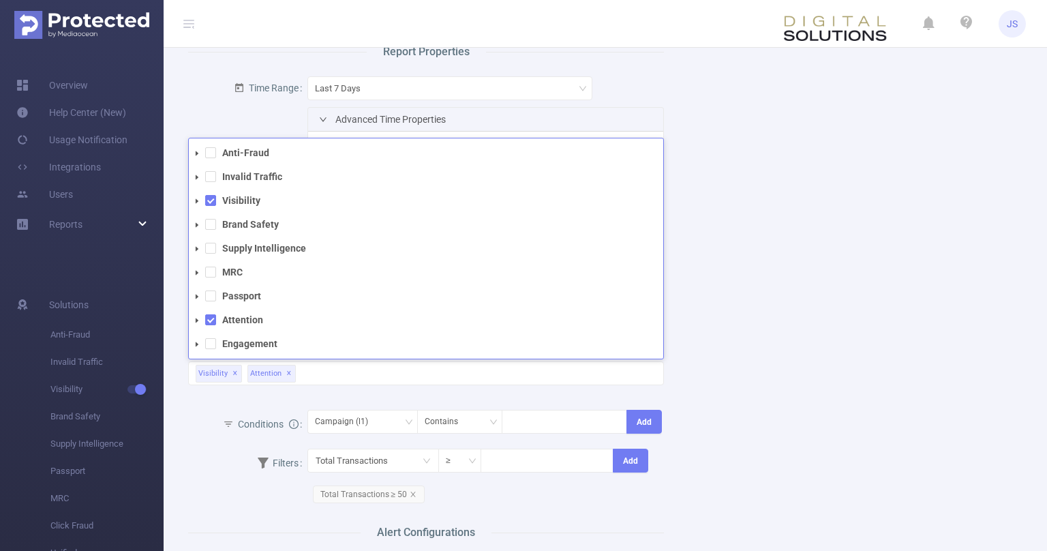
click at [858, 336] on div "Name ⚠ Dashboard Data / Environment + Browser Report Description DO NOT TOUCH (…" at bounding box center [600, 455] width 856 height 1025
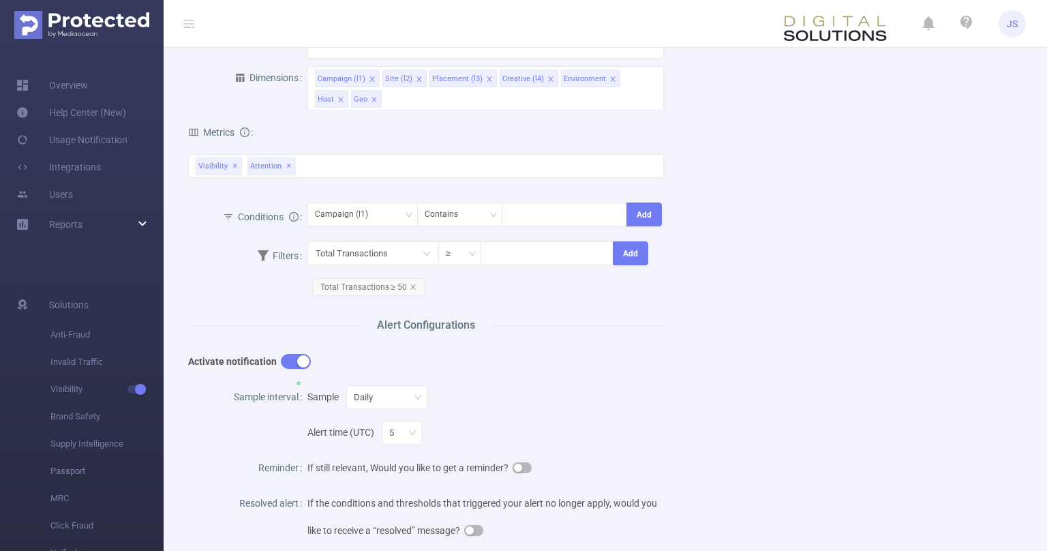
scroll to position [549, 0]
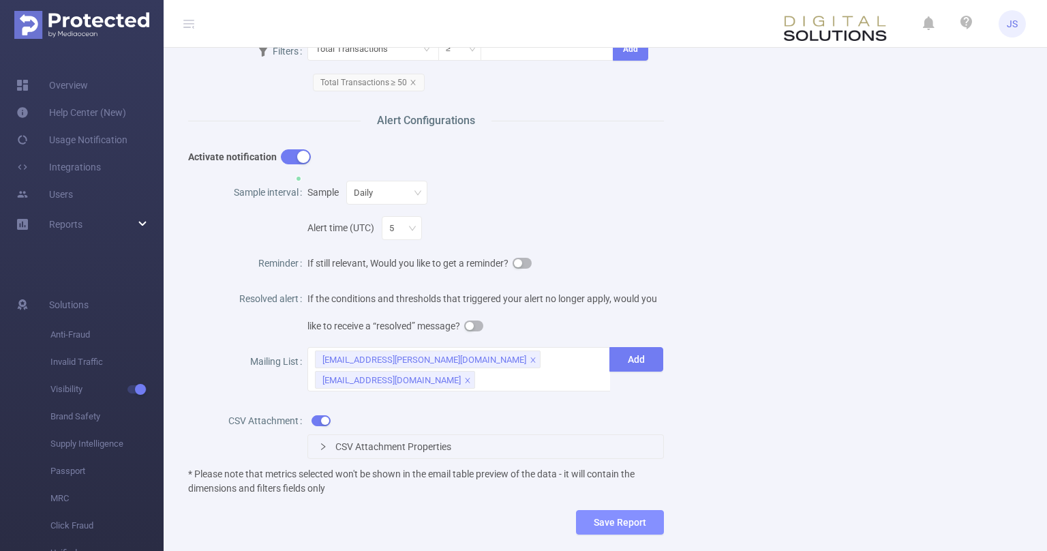
click at [633, 515] on button "Save Report" at bounding box center [620, 522] width 88 height 25
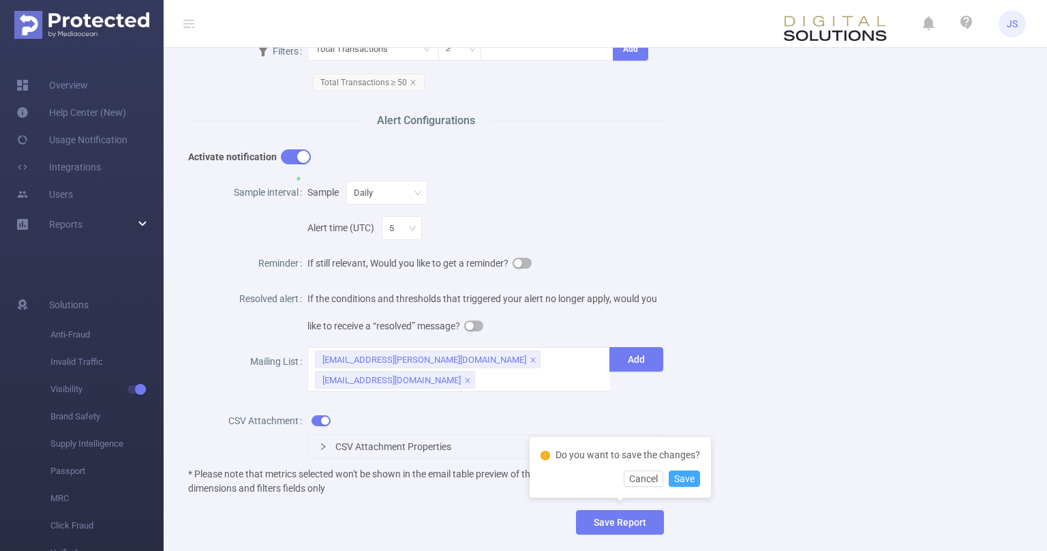
click at [683, 474] on button "Save" at bounding box center [684, 478] width 31 height 16
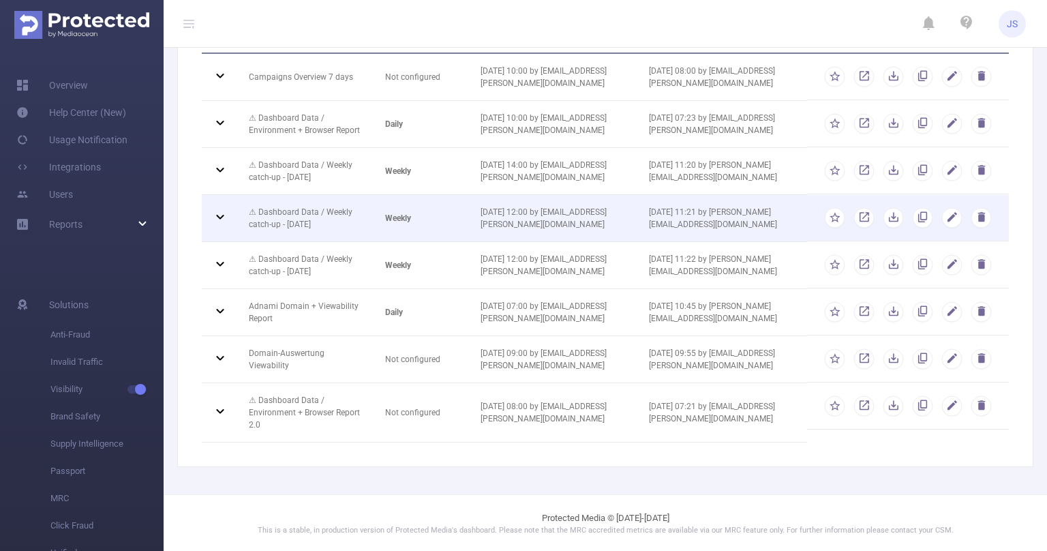
scroll to position [74, 0]
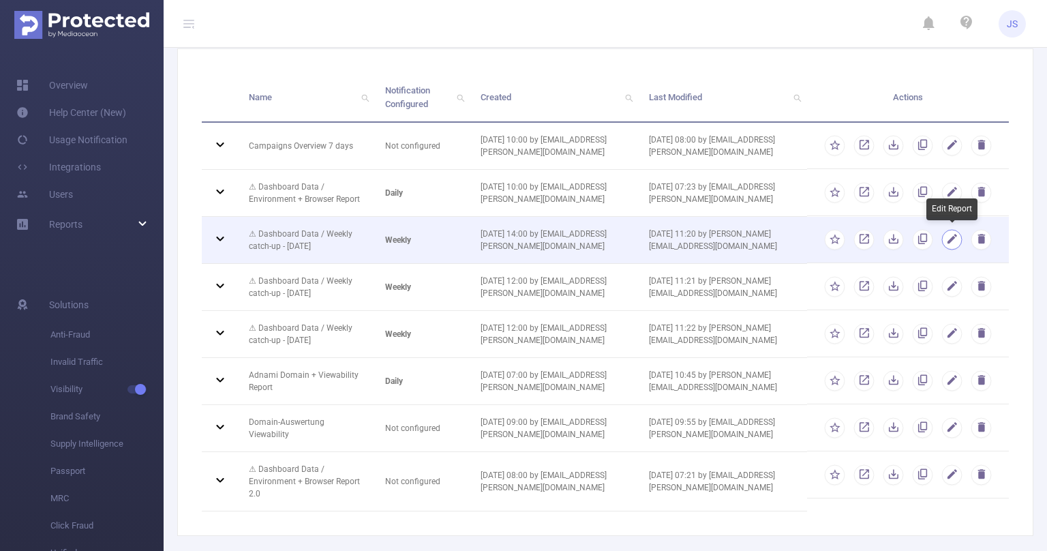
click at [954, 238] on button "button" at bounding box center [952, 240] width 20 height 20
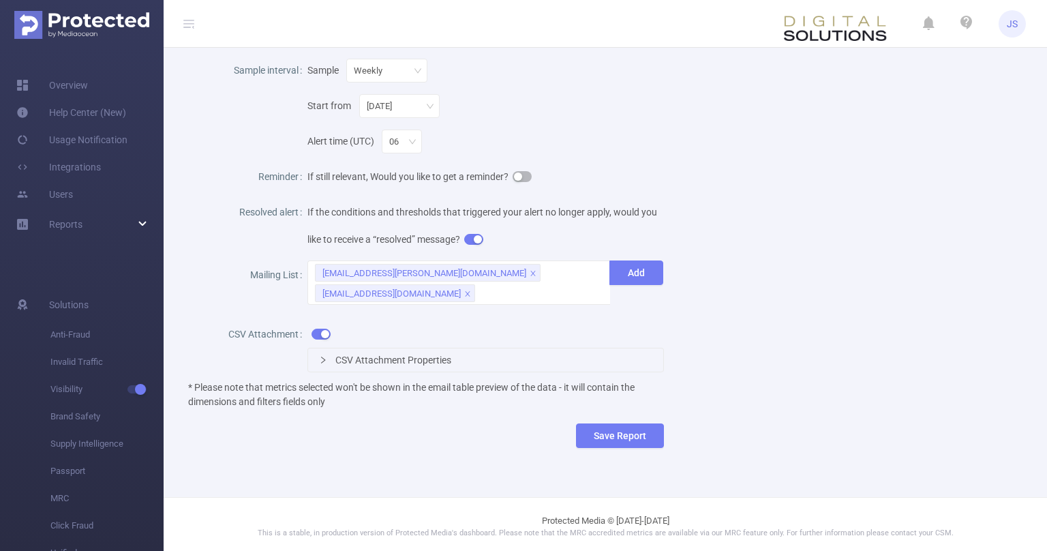
scroll to position [673, 0]
click at [329, 354] on div "CSV Attachment Properties" at bounding box center [486, 357] width 356 height 23
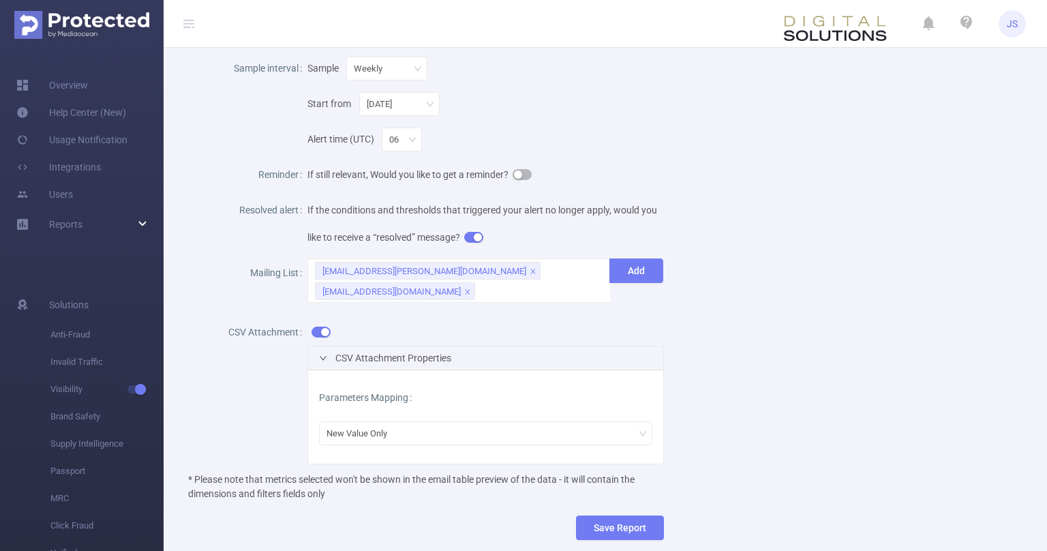
click at [329, 354] on div "CSV Attachment Properties" at bounding box center [486, 357] width 356 height 23
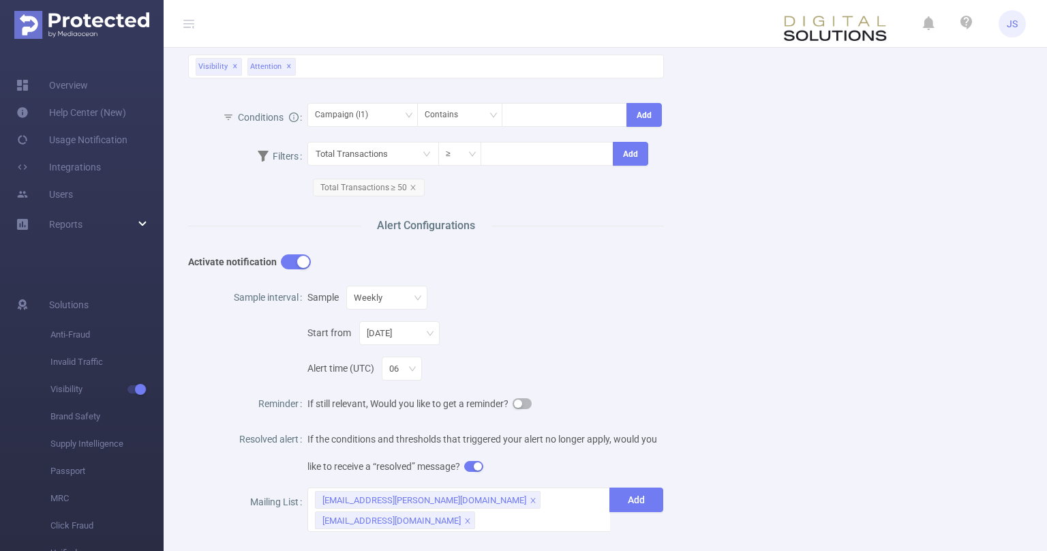
scroll to position [399, 0]
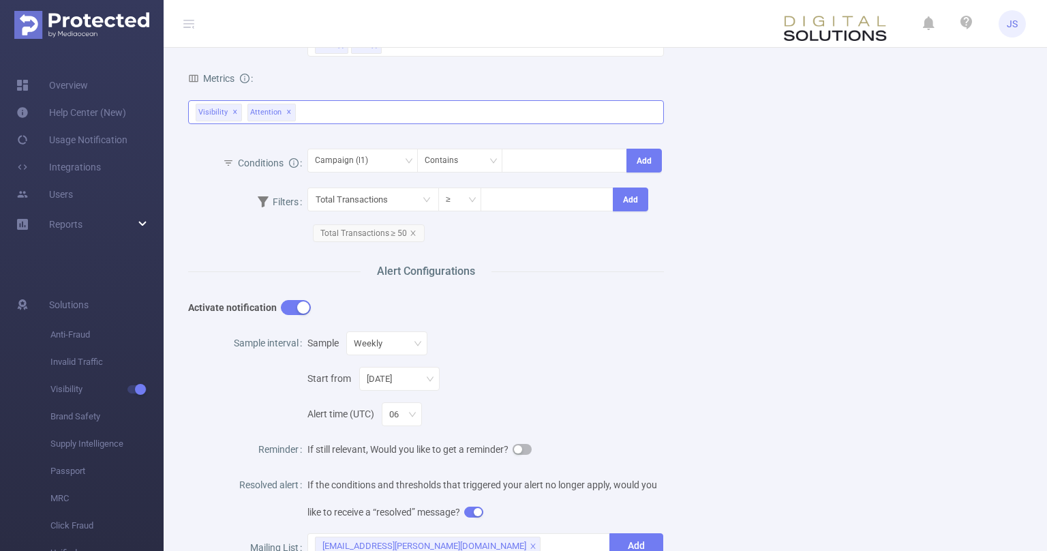
click at [314, 110] on div "Visibility ✕ Attention ✕" at bounding box center [426, 112] width 476 height 24
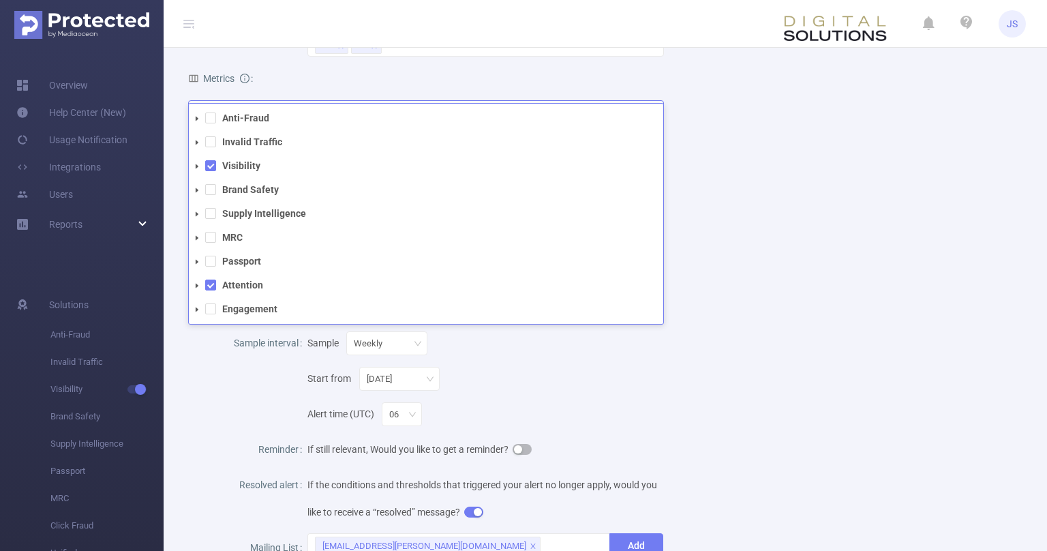
click at [197, 165] on icon "icon: caret-down" at bounding box center [197, 166] width 3 height 5
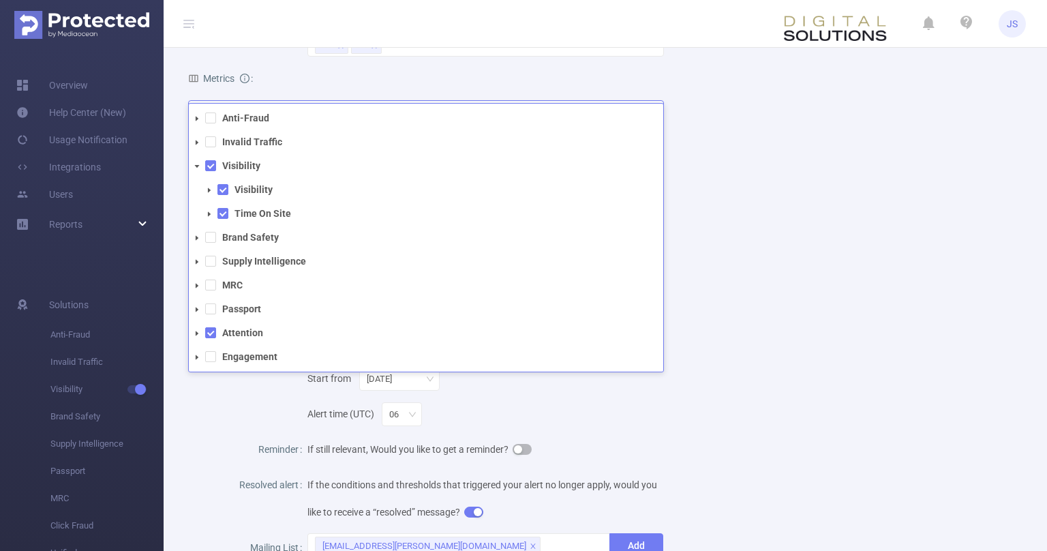
click at [208, 193] on icon "icon: caret-down" at bounding box center [209, 190] width 7 height 7
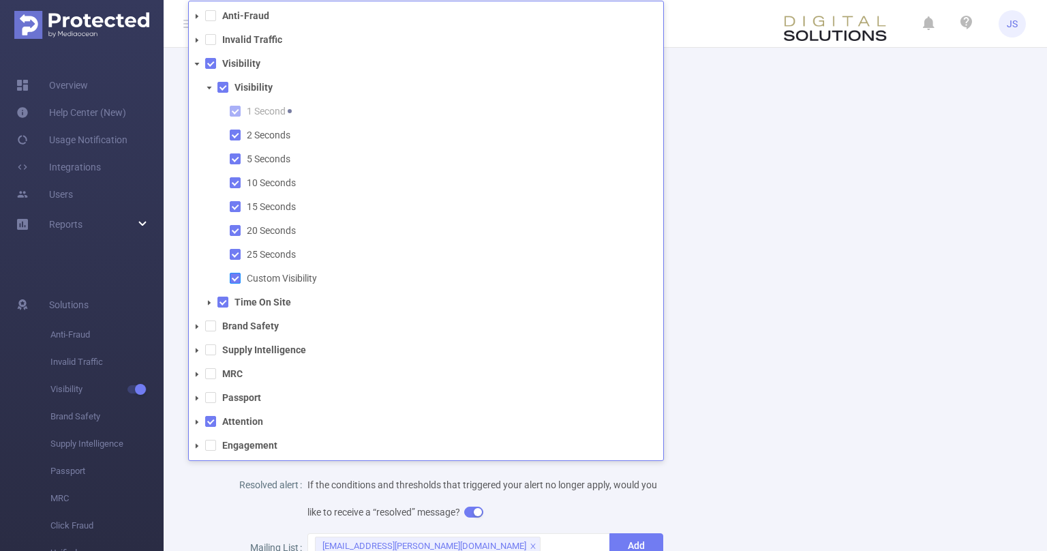
click at [237, 279] on span at bounding box center [235, 278] width 11 height 11
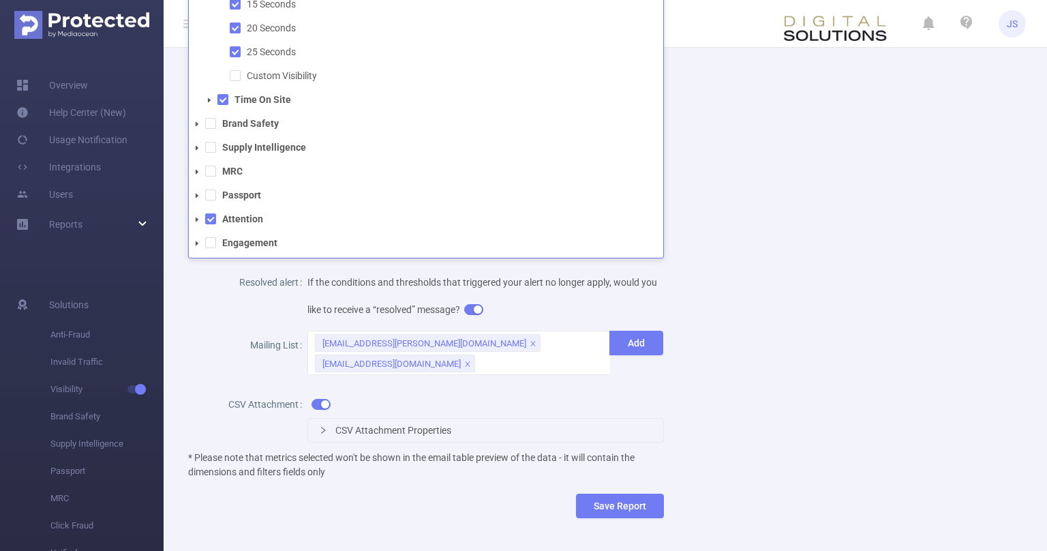
scroll to position [605, 0]
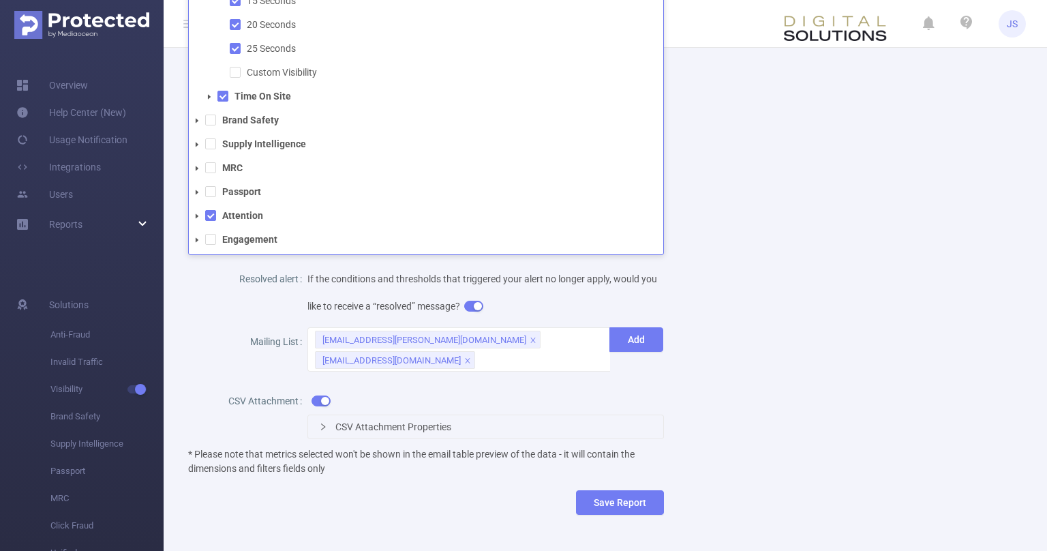
click at [740, 254] on div "Name ⚠ Dashboard Data / Weekly catch-up - [DATE] Description Failsafe Redunancy…" at bounding box center [600, 6] width 856 height 1061
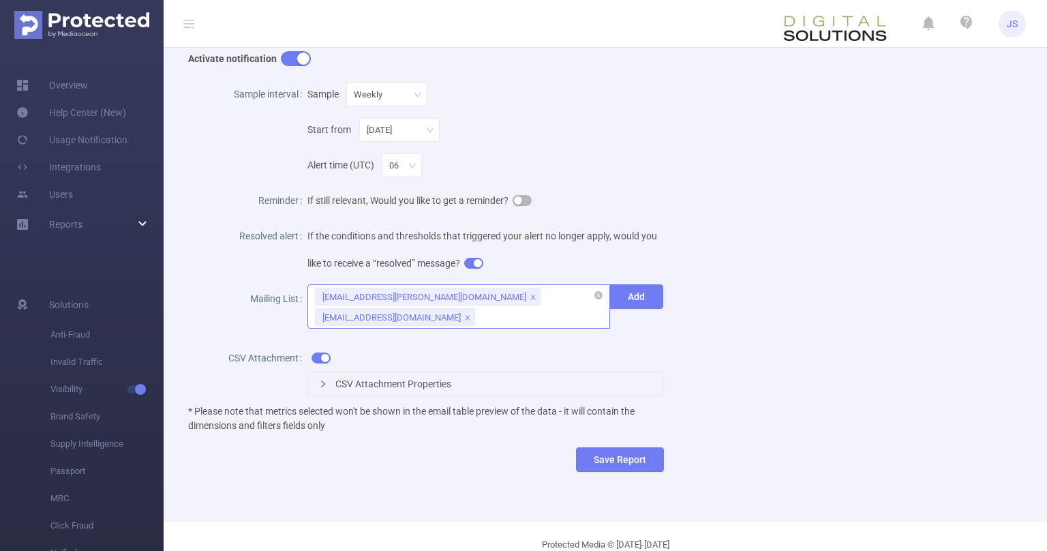
scroll to position [673, 0]
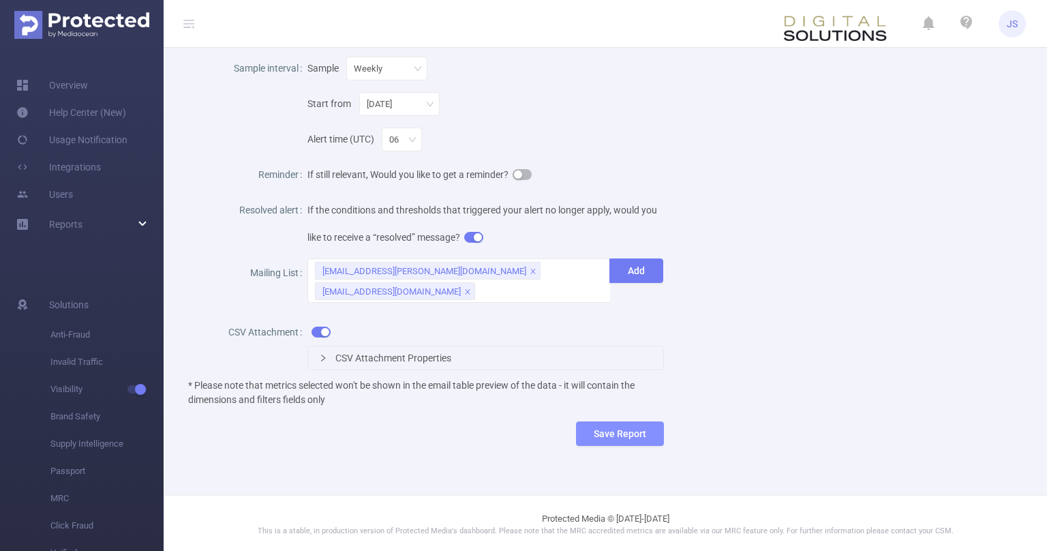
click at [637, 429] on button "Save Report" at bounding box center [620, 433] width 88 height 25
click at [689, 388] on button "Save" at bounding box center [684, 390] width 31 height 16
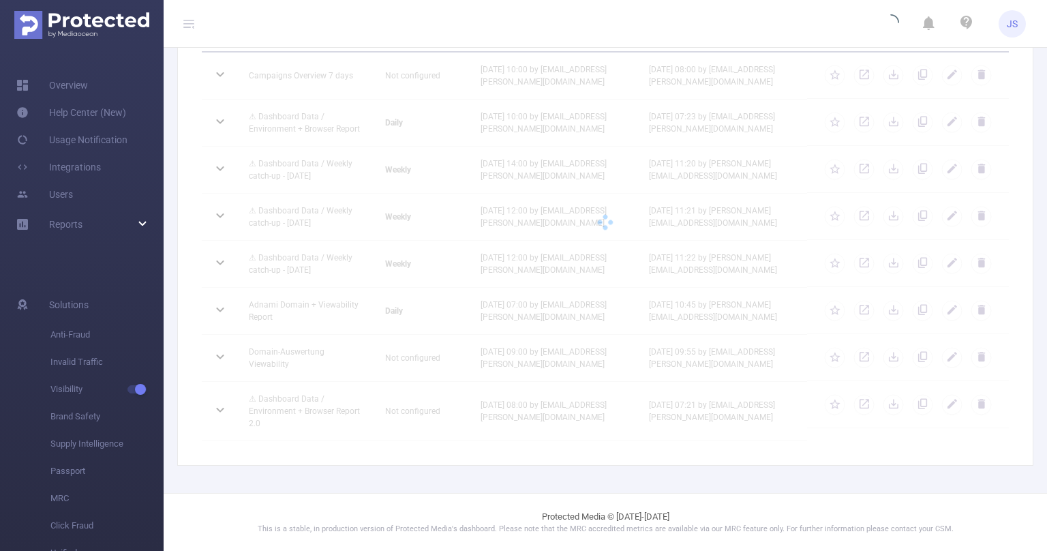
scroll to position [143, 0]
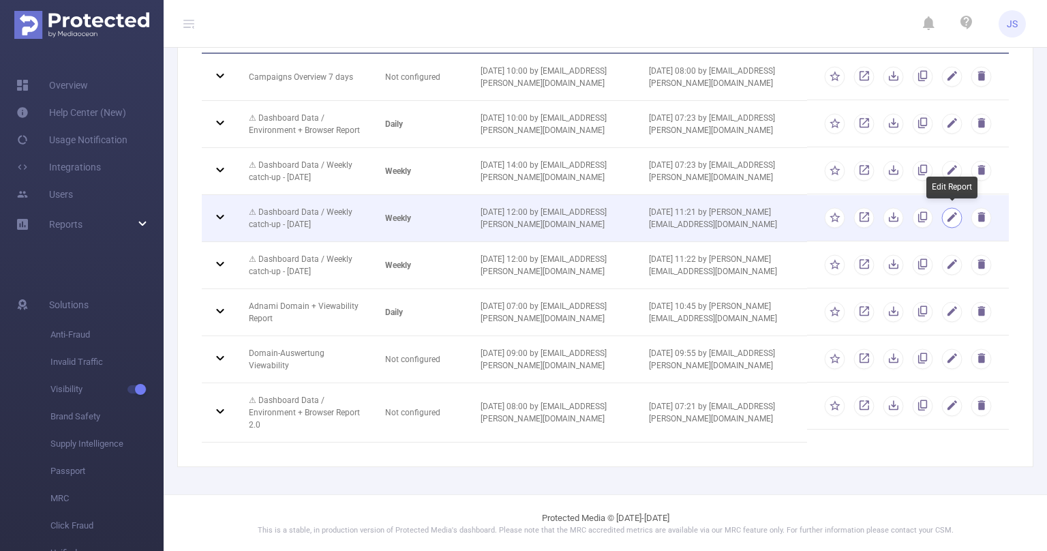
click at [948, 216] on button "button" at bounding box center [952, 218] width 20 height 20
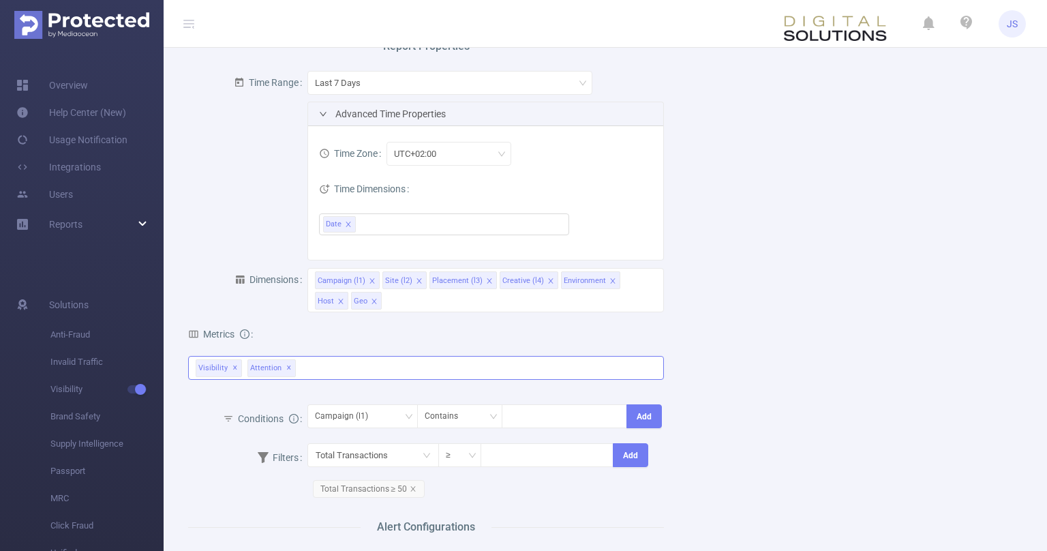
click at [327, 368] on div "Visibility ✕ Attention ✕" at bounding box center [426, 368] width 476 height 24
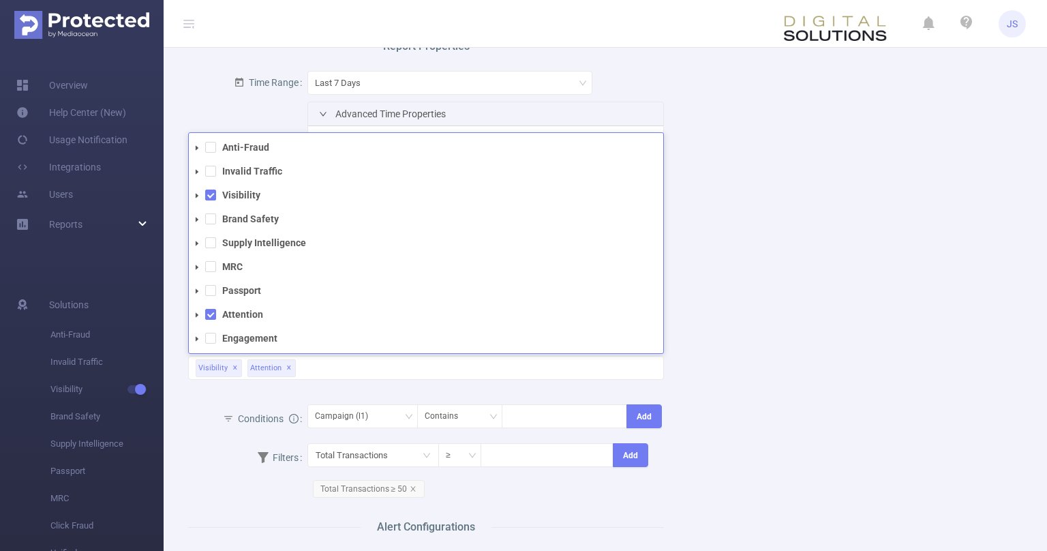
click at [836, 342] on div "Name ⚠ Dashboard Data / Weekly catch-up - [DATE] Description Failsafe Redunancy…" at bounding box center [600, 467] width 856 height 1061
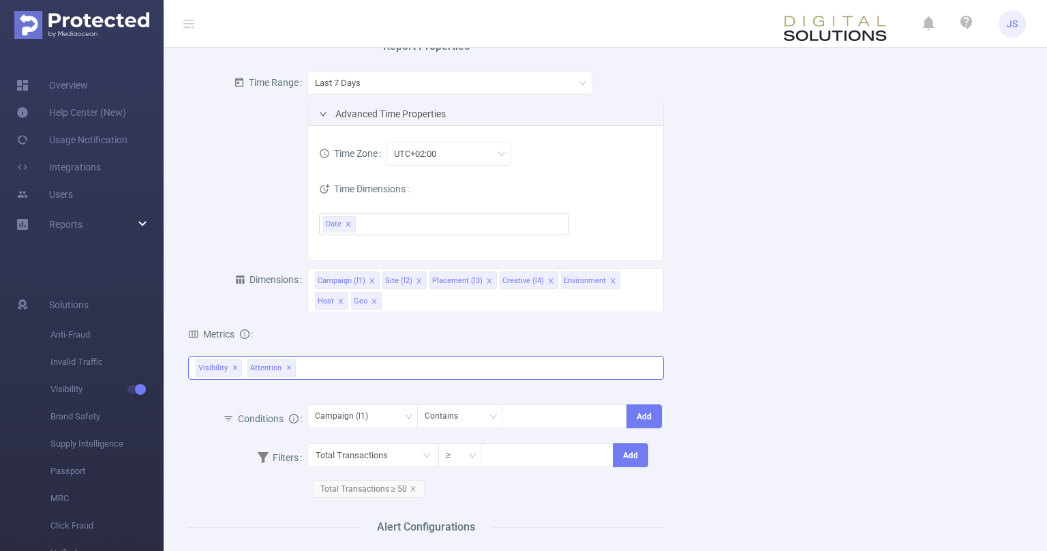
click at [320, 368] on div "Visibility ✕ Attention ✕ Anti-Fraud Invalid Traffic Visibility Brand Safety Sup…" at bounding box center [426, 368] width 476 height 24
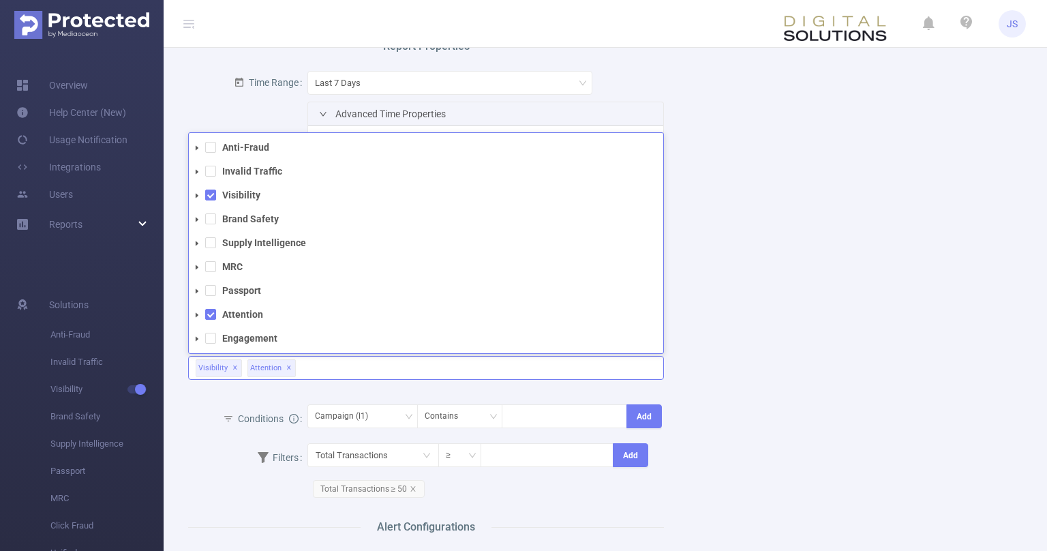
click at [195, 196] on icon "icon: caret-down" at bounding box center [197, 195] width 7 height 7
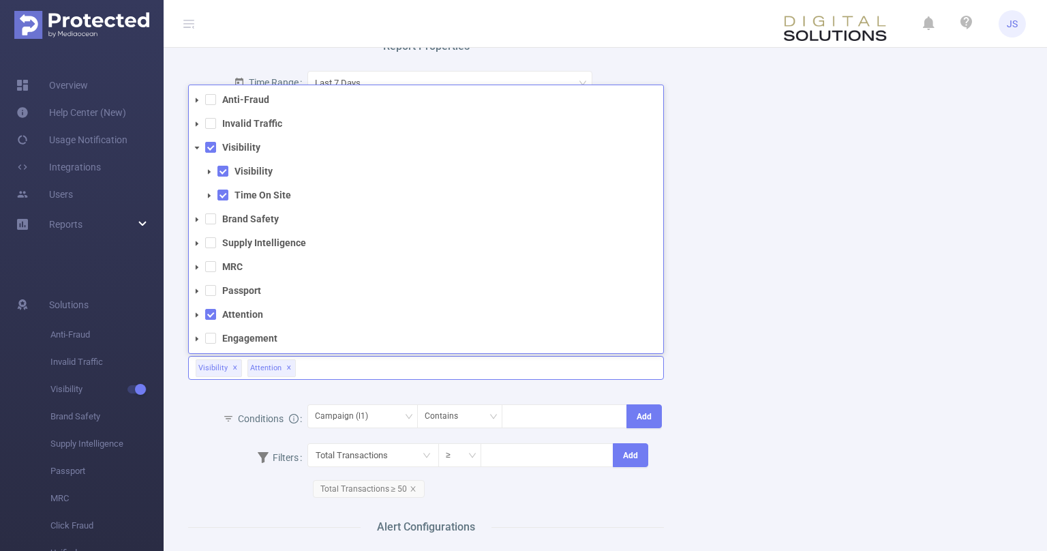
click at [209, 171] on icon "icon: caret-down" at bounding box center [209, 171] width 3 height 5
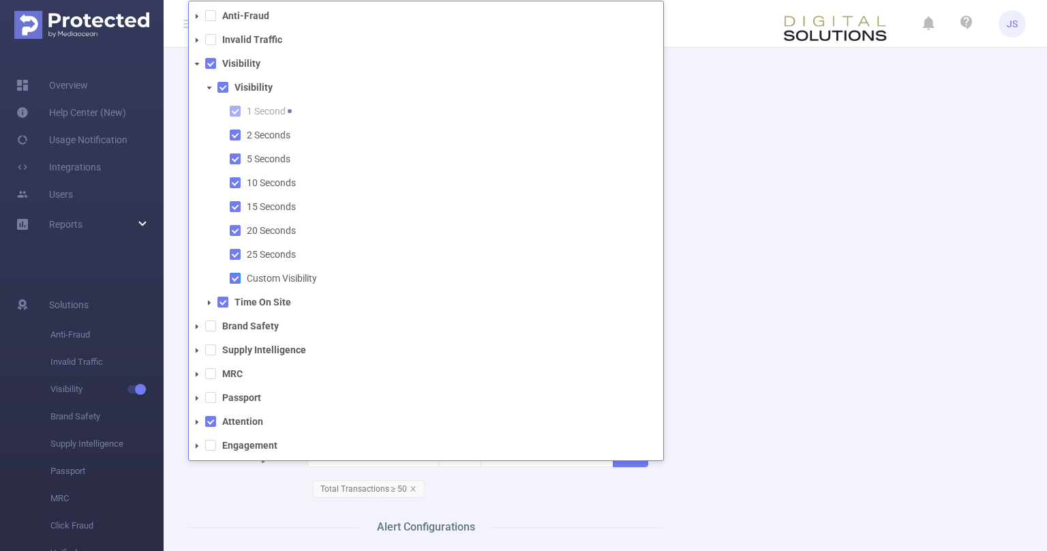
click at [236, 279] on span at bounding box center [235, 278] width 11 height 11
click at [791, 333] on div "Name ⚠ Dashboard Data / Weekly catch-up - [DATE] Description Failsafe Redunancy…" at bounding box center [600, 467] width 856 height 1061
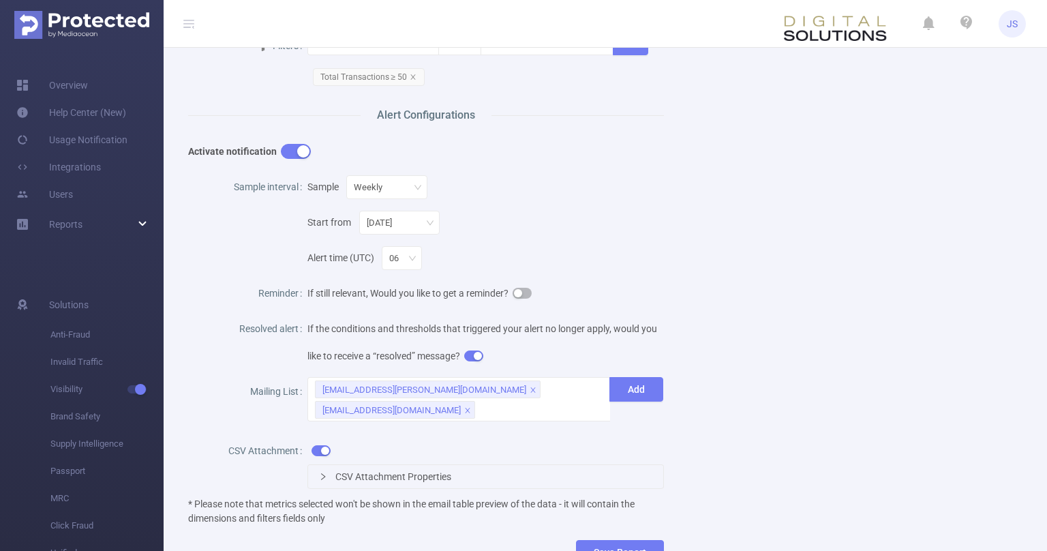
scroll to position [624, 0]
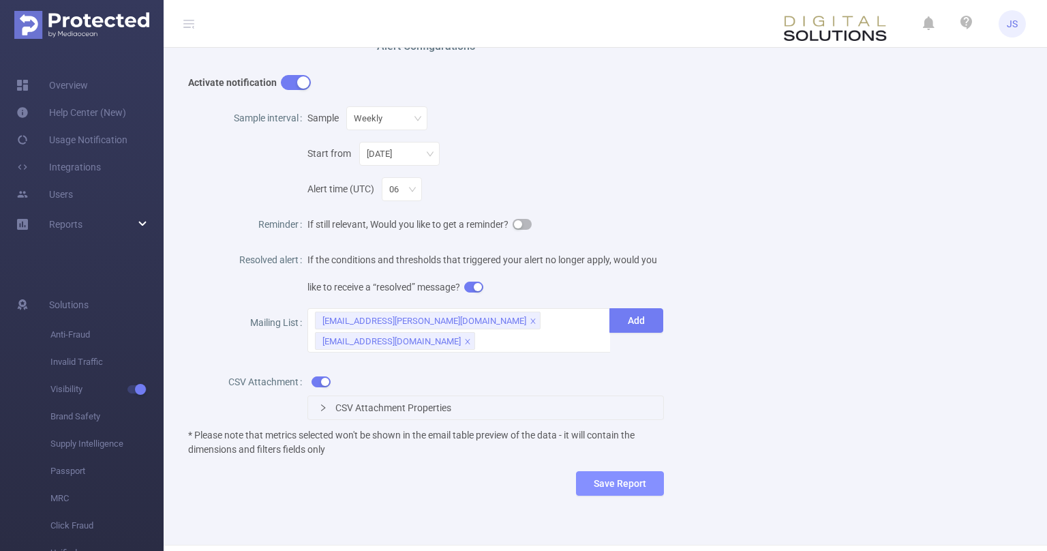
click at [628, 472] on button "Save Report" at bounding box center [620, 483] width 88 height 25
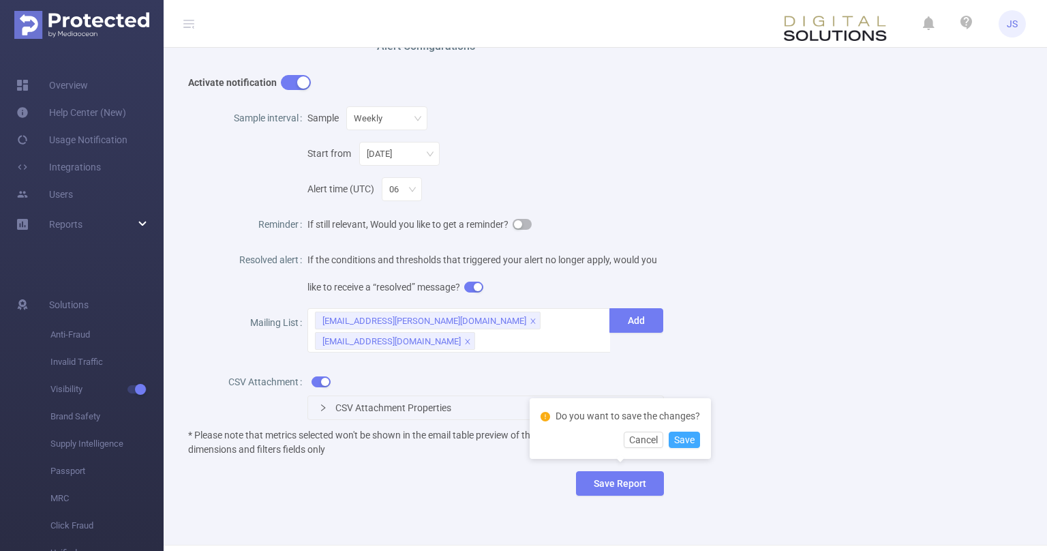
click at [678, 440] on button "Save" at bounding box center [684, 439] width 31 height 16
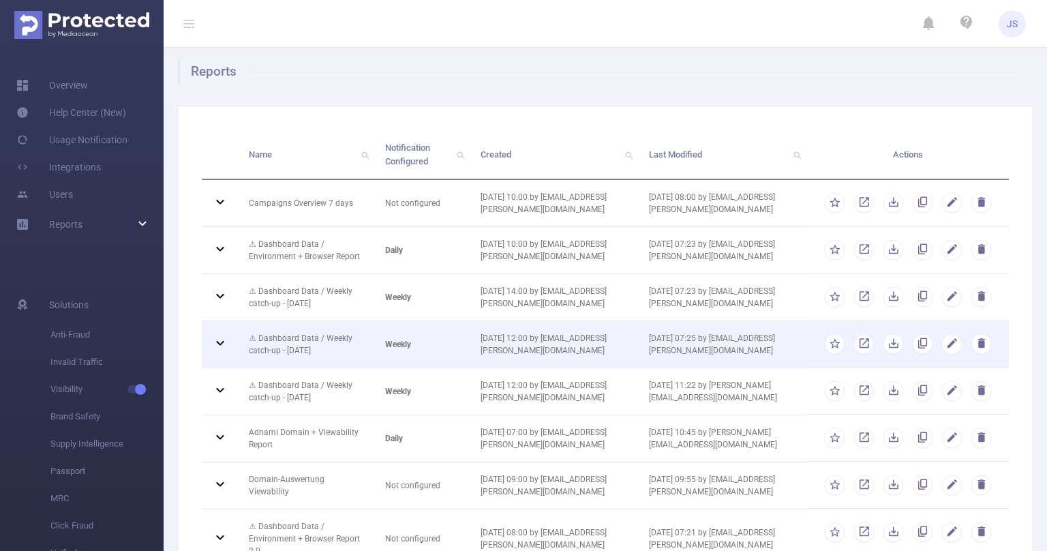
scroll to position [5, 0]
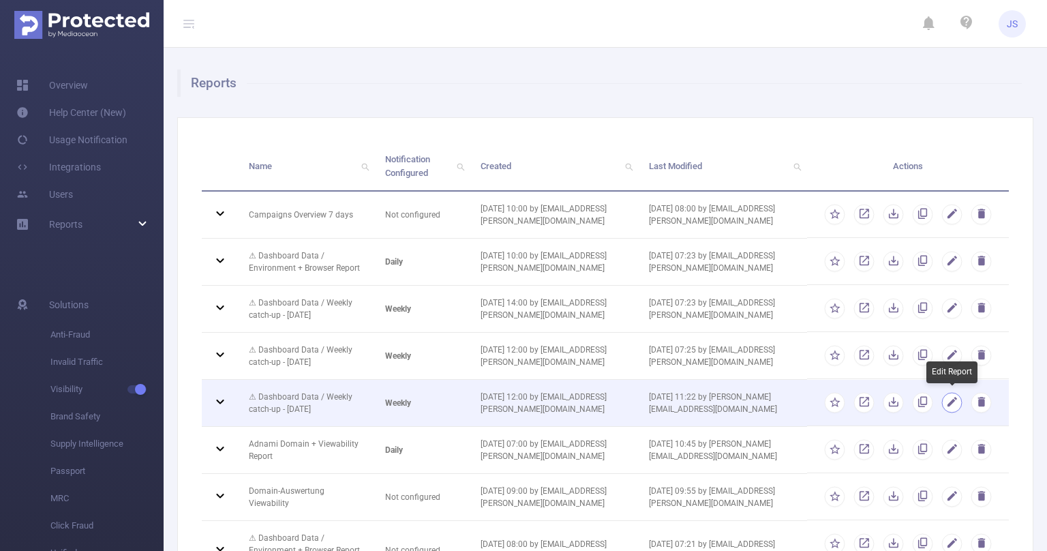
click at [951, 400] on button "button" at bounding box center [952, 403] width 20 height 20
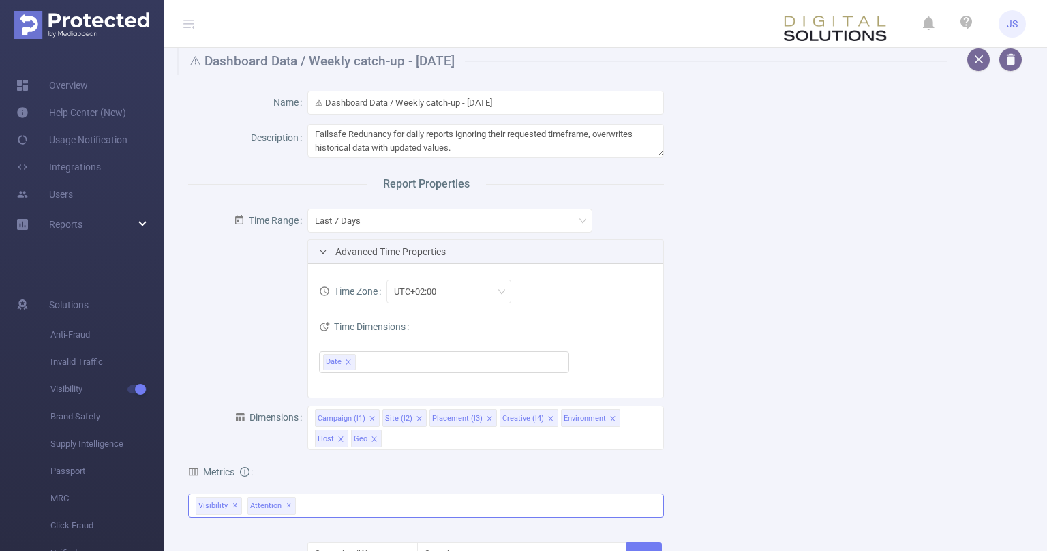
drag, startPoint x: 345, startPoint y: 519, endPoint x: 348, endPoint y: 509, distance: 10.8
click at [345, 518] on div "total 1 Second 2 Seconds 5 Seconds 10 Seconds 15 Seconds 20 Seconds 25 Seconds …" at bounding box center [426, 514] width 476 height 40
click at [349, 503] on div "Visibility ✕ Attention ✕" at bounding box center [426, 506] width 476 height 24
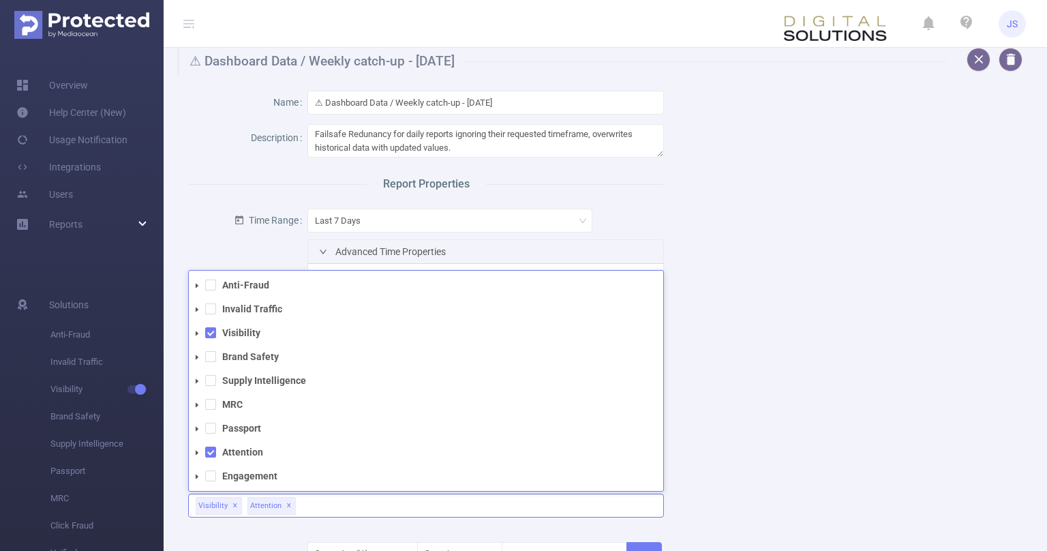
click at [196, 331] on icon "icon: caret-down" at bounding box center [197, 333] width 3 height 5
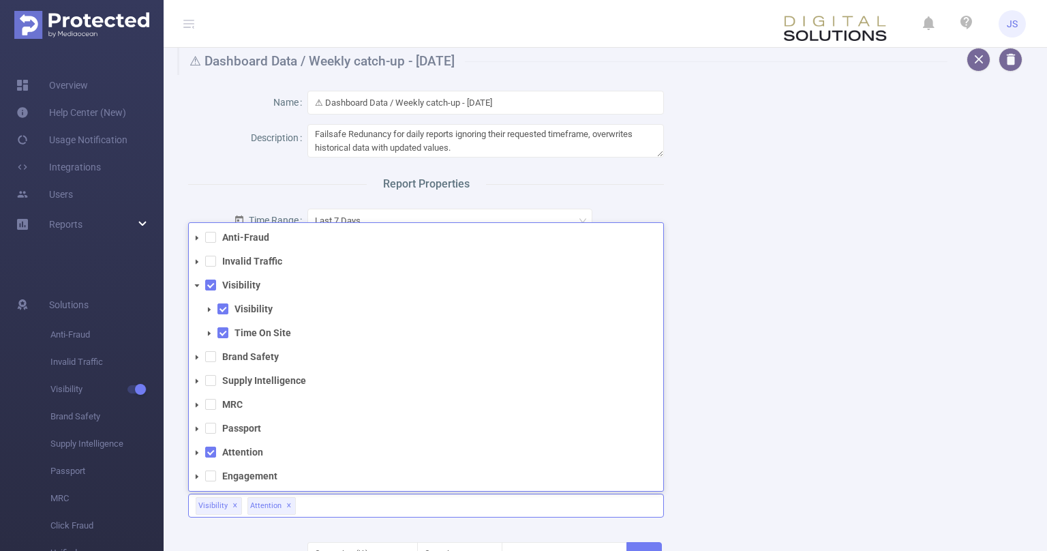
click at [209, 310] on icon "icon: caret-down" at bounding box center [209, 309] width 3 height 5
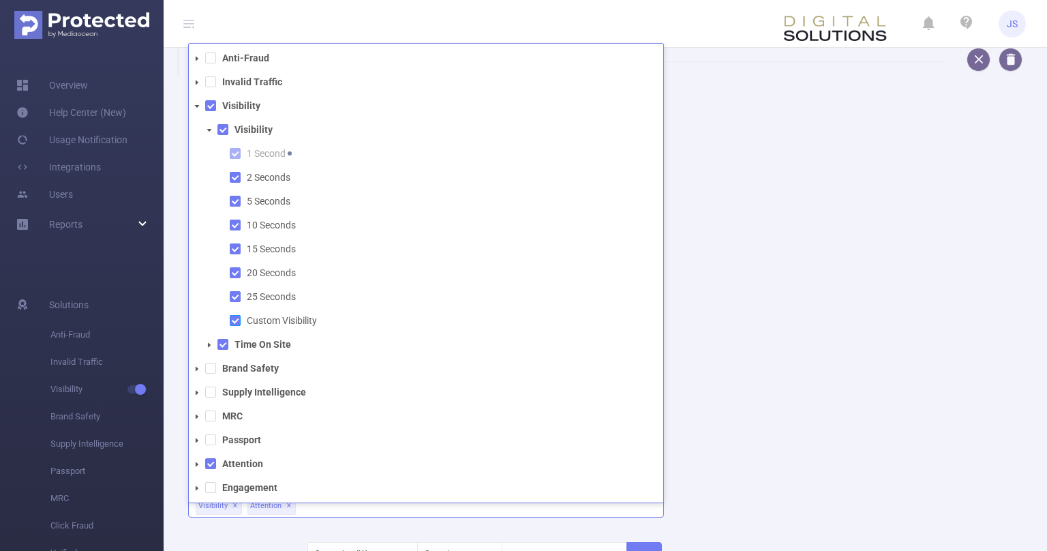
click at [235, 323] on span at bounding box center [235, 320] width 11 height 11
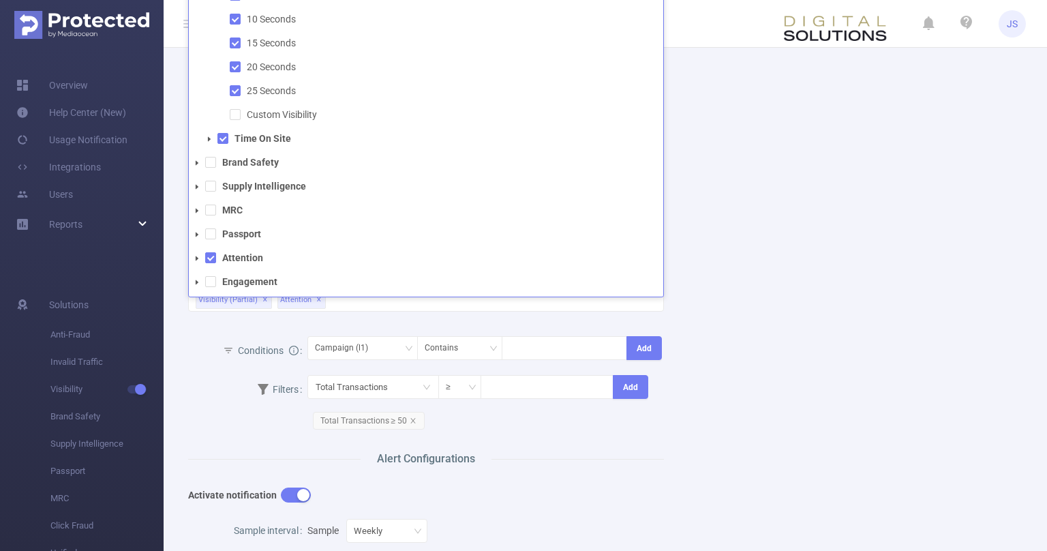
click at [799, 423] on div "Name ⚠ Dashboard Data / Weekly catch-up - [DATE] Description Failsafe Redunancy…" at bounding box center [600, 399] width 856 height 1061
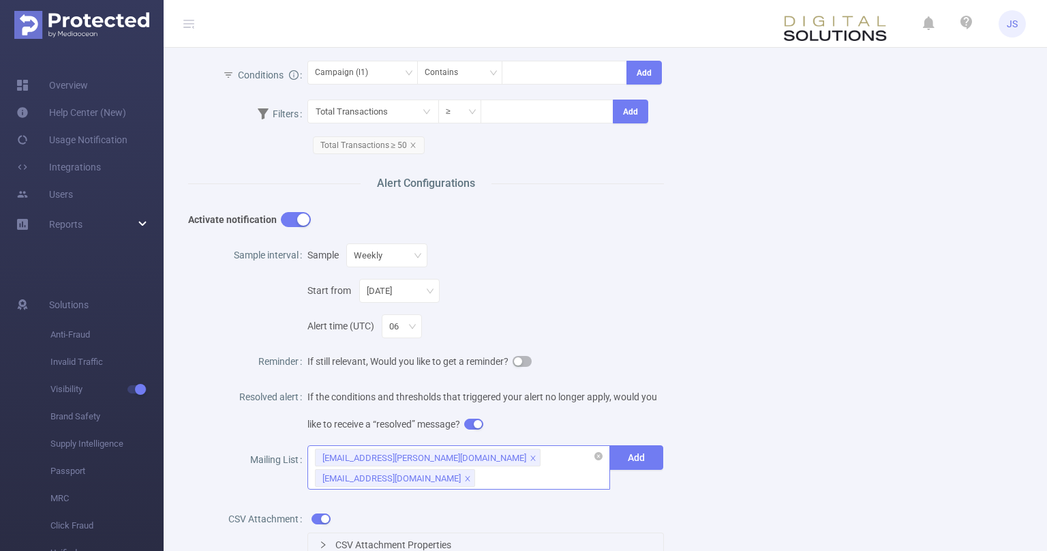
scroll to position [624, 0]
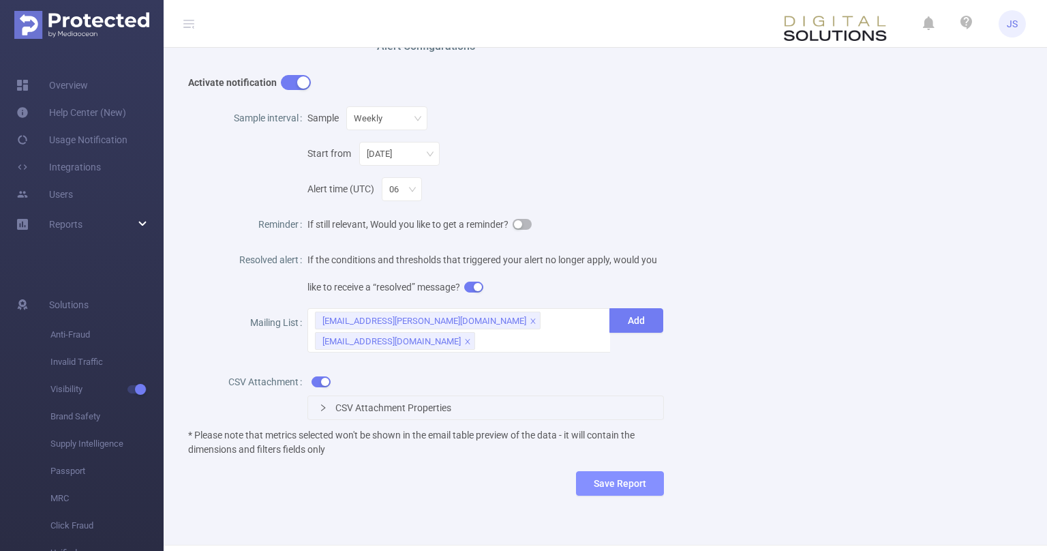
click at [626, 479] on button "Save Report" at bounding box center [620, 483] width 88 height 25
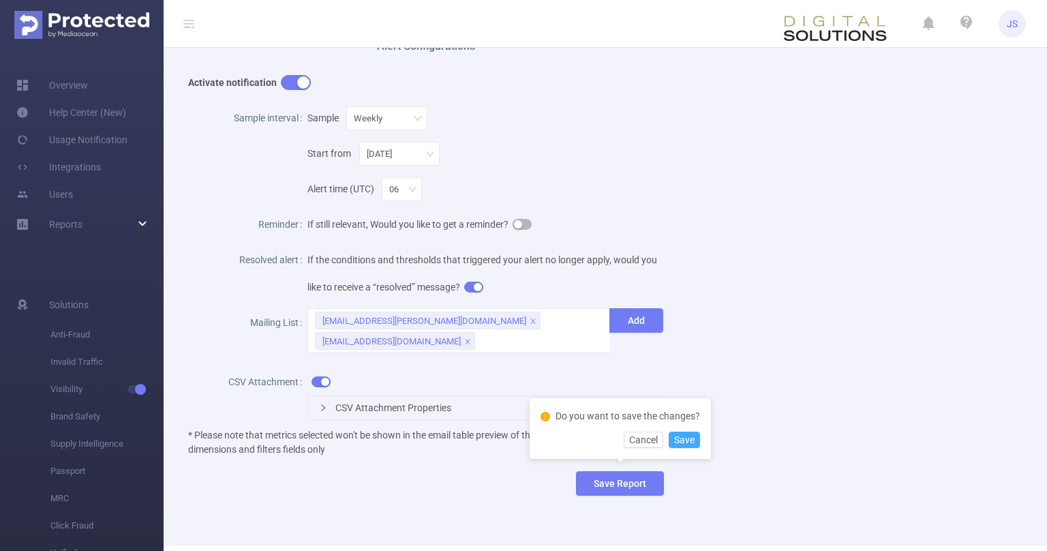
click at [677, 439] on button "Save" at bounding box center [684, 439] width 31 height 16
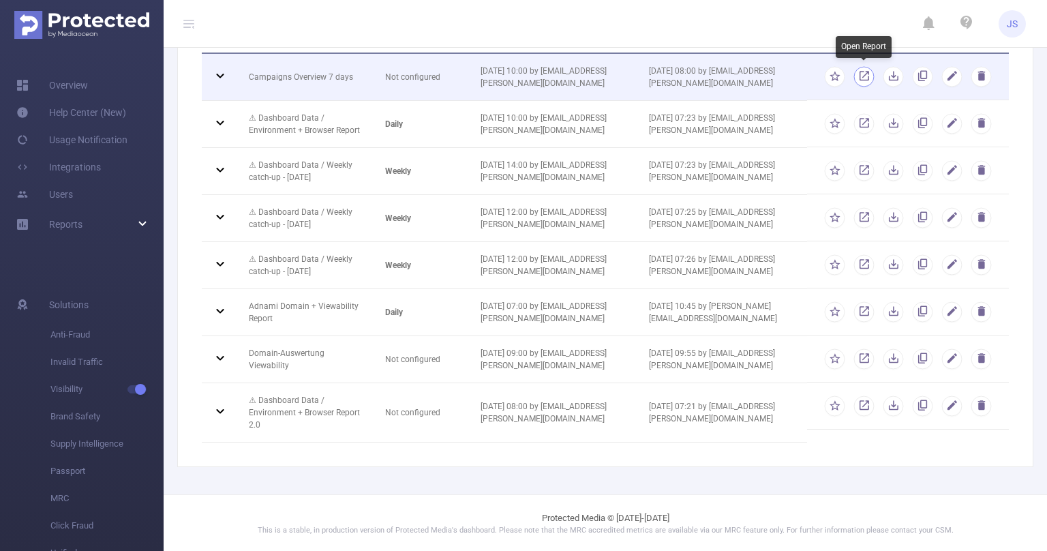
click at [864, 78] on link "button" at bounding box center [864, 79] width 13 height 10
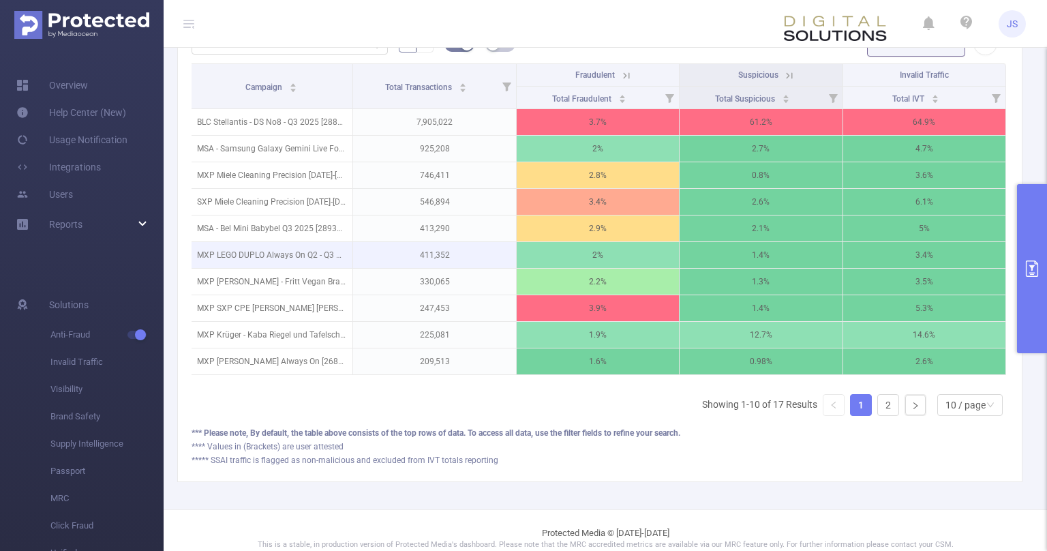
scroll to position [0, 3]
